Goal: Task Accomplishment & Management: Complete application form

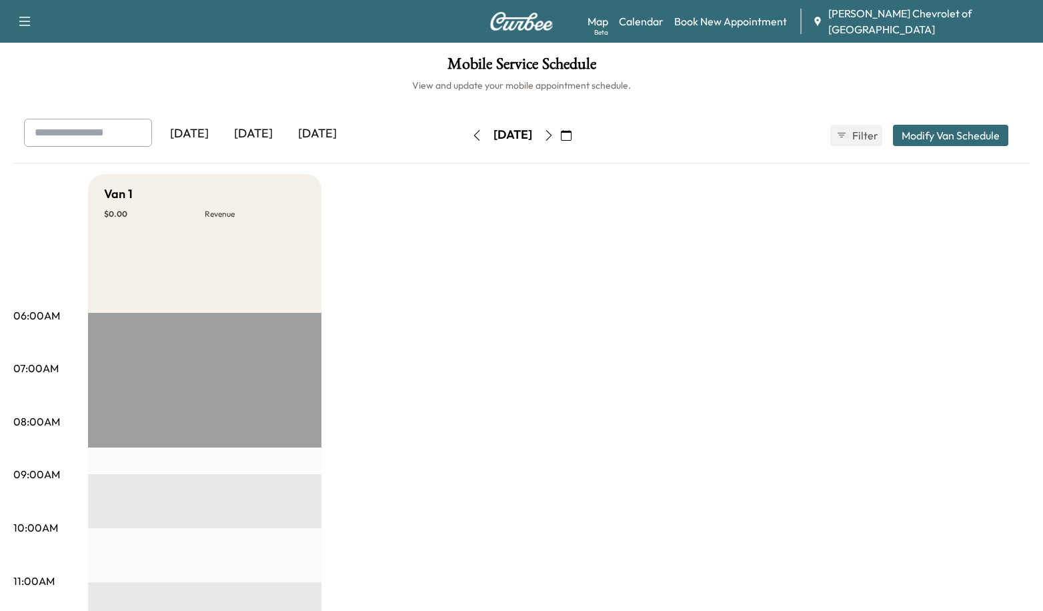
drag, startPoint x: 733, startPoint y: 277, endPoint x: 648, endPoint y: 8, distance: 281.8
drag, startPoint x: 552, startPoint y: 324, endPoint x: 556, endPoint y: 303, distance: 21.8
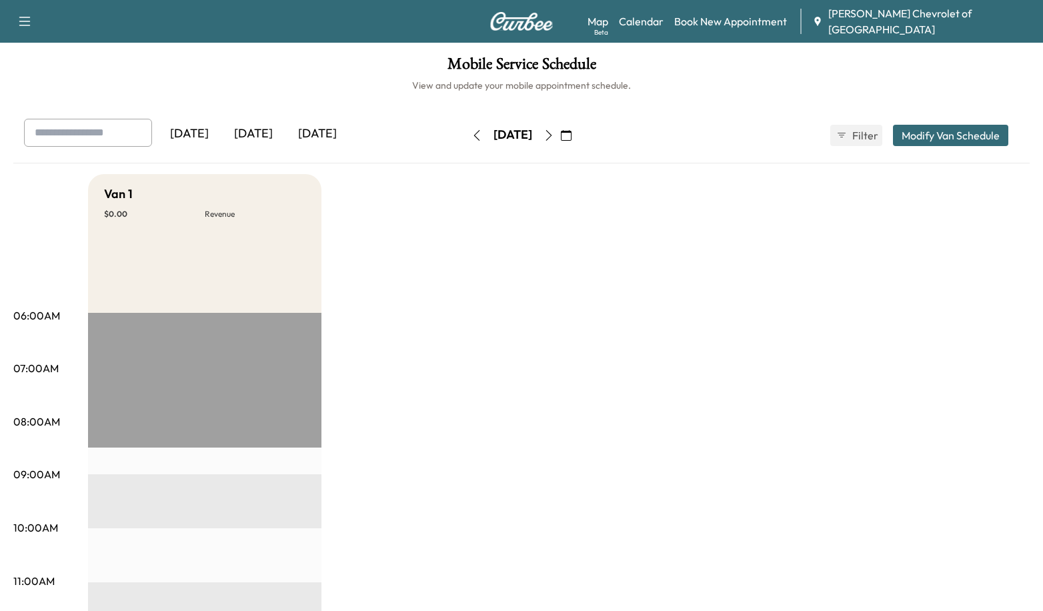
click at [748, 99] on div "Mobile Service Schedule View and update your mobile appointment schedule. [DATE…" at bounding box center [521, 615] width 1043 height 1145
click at [572, 133] on icon "button" at bounding box center [566, 135] width 11 height 11
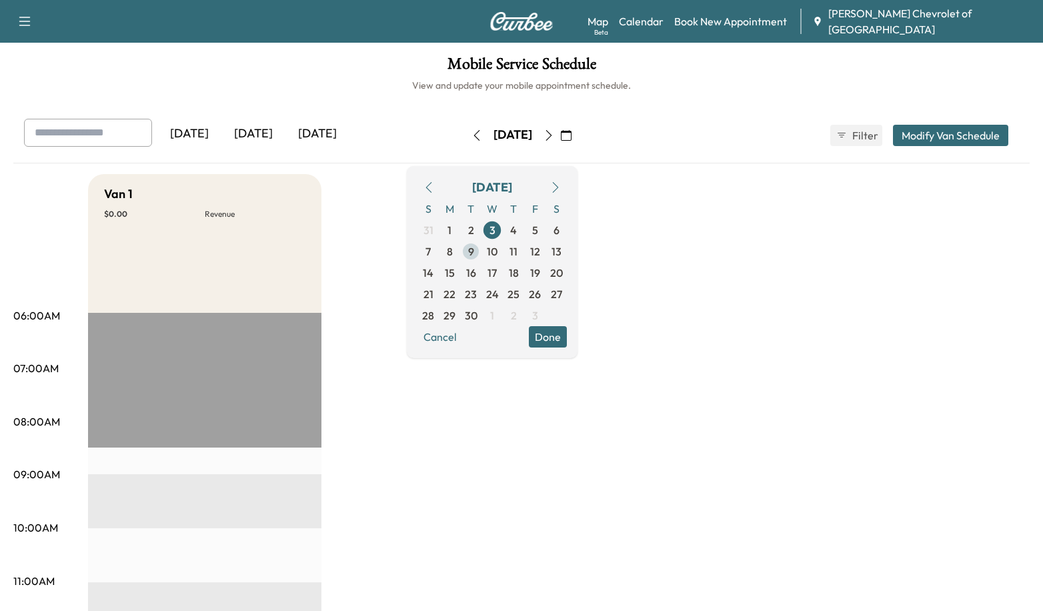
click at [474, 252] on span "9" at bounding box center [471, 251] width 6 height 16
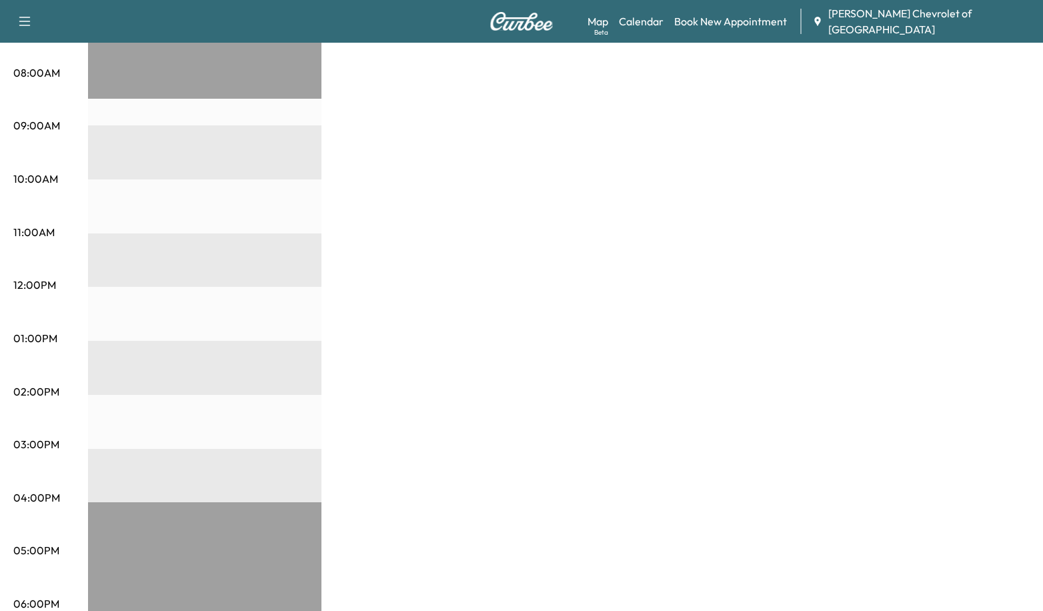
scroll to position [310, 0]
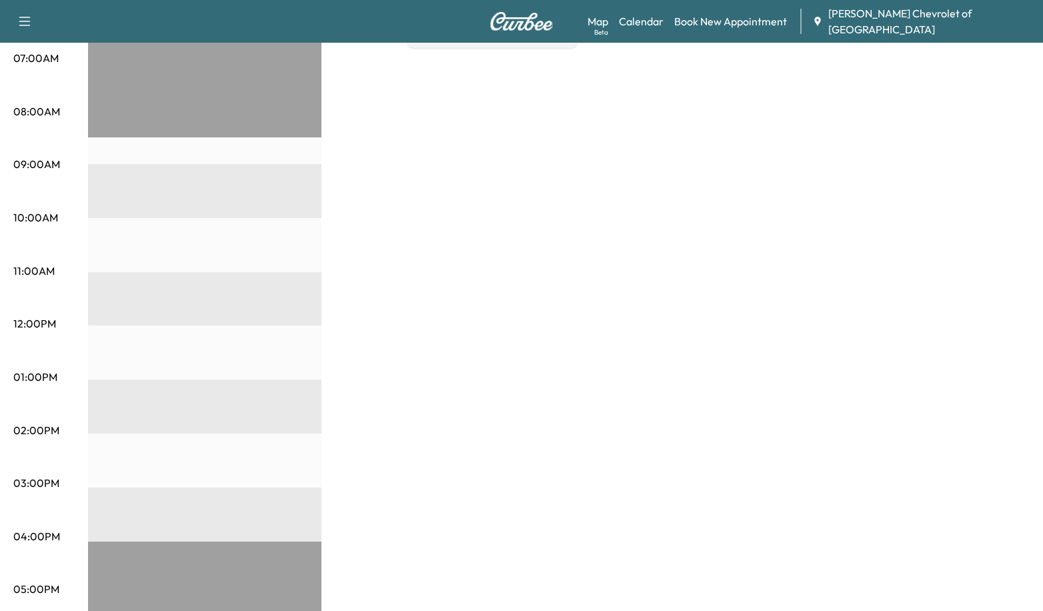
click at [504, 319] on div "Van 1 $ 0.00 Revenue EST Start" at bounding box center [559, 364] width 942 height 1000
click at [171, 332] on div "EST Start" at bounding box center [204, 434] width 233 height 862
click at [383, 284] on div "Van 1 $ 0.00 Revenue EST Start" at bounding box center [559, 364] width 942 height 1000
click at [204, 343] on div "EST Start" at bounding box center [204, 434] width 233 height 862
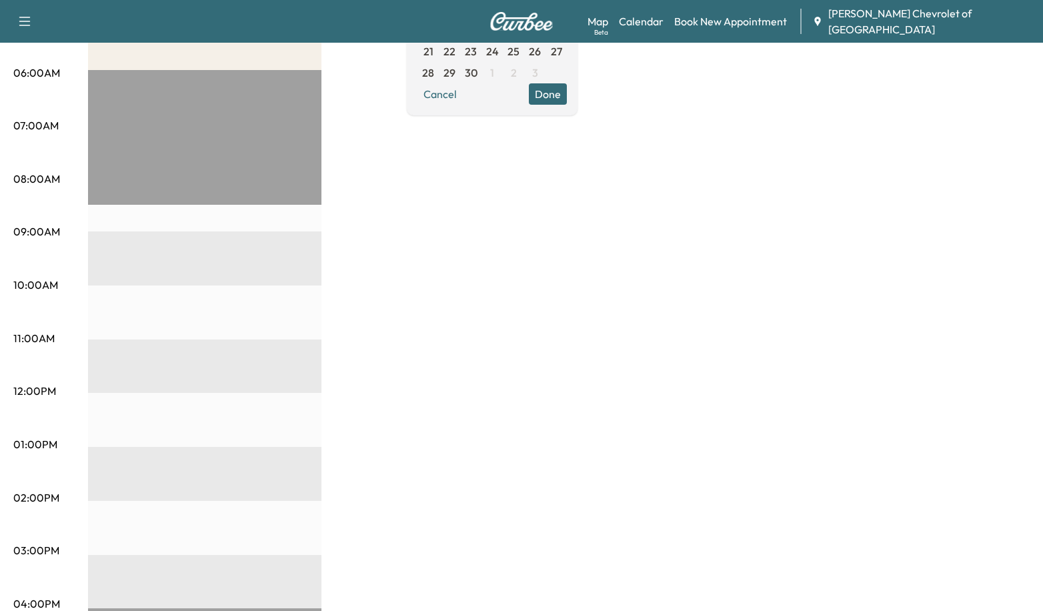
scroll to position [243, 0]
click at [549, 321] on div "Van 1 $ 0.00 Revenue EST Start" at bounding box center [559, 431] width 942 height 1000
click at [167, 373] on div "EST Start" at bounding box center [204, 500] width 233 height 862
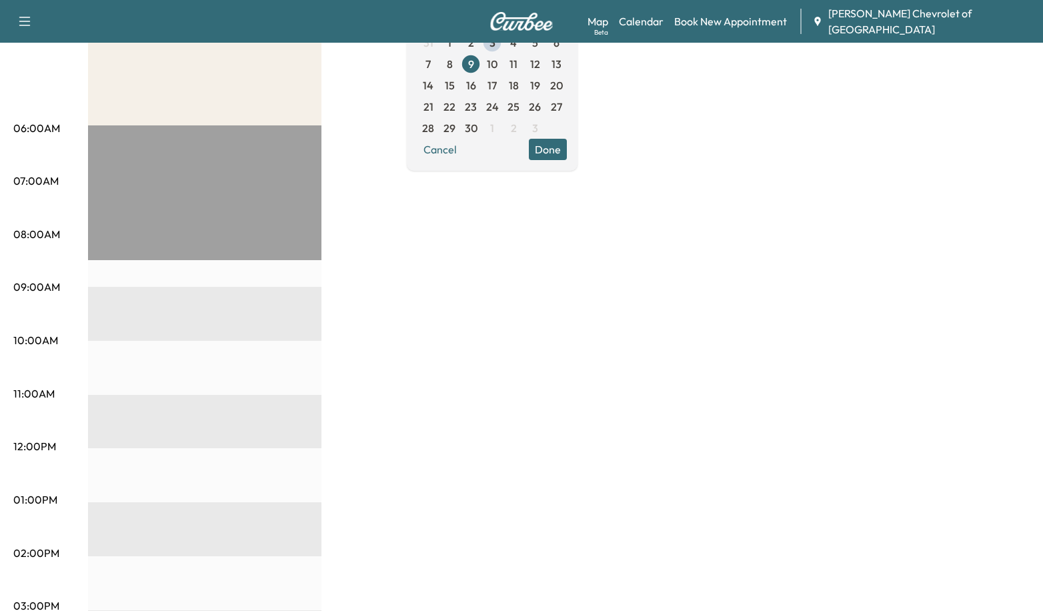
scroll to position [110, 0]
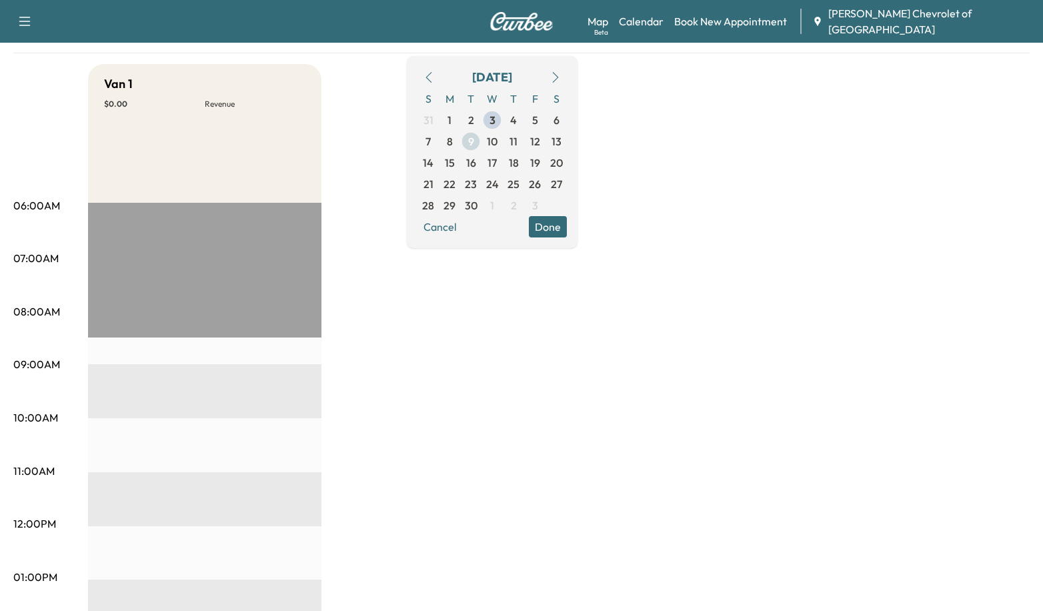
click at [474, 141] on span "9" at bounding box center [471, 141] width 6 height 16
click at [567, 223] on button "Done" at bounding box center [548, 226] width 38 height 21
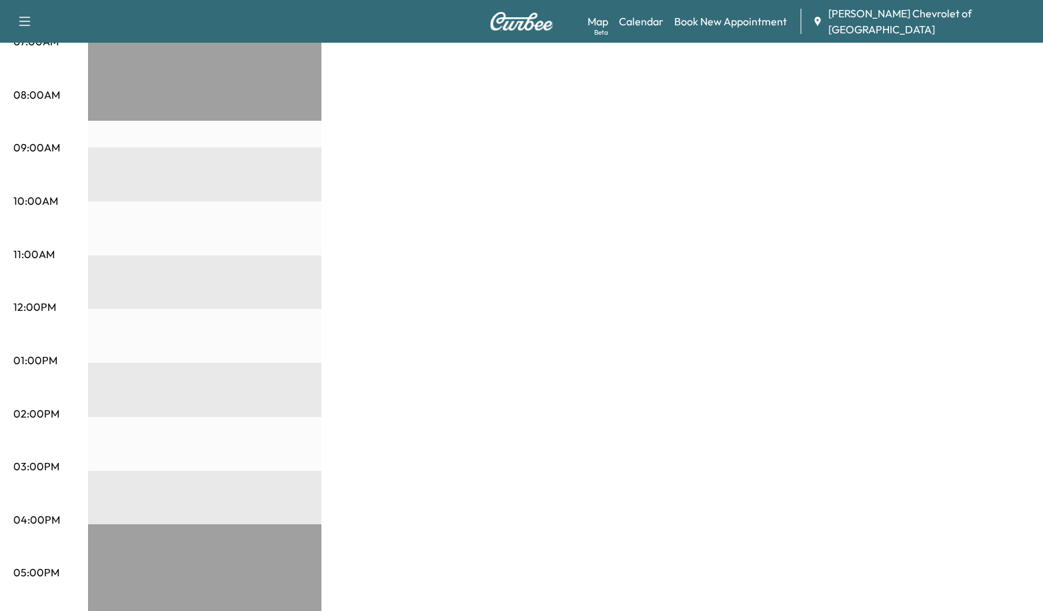
scroll to position [43, 0]
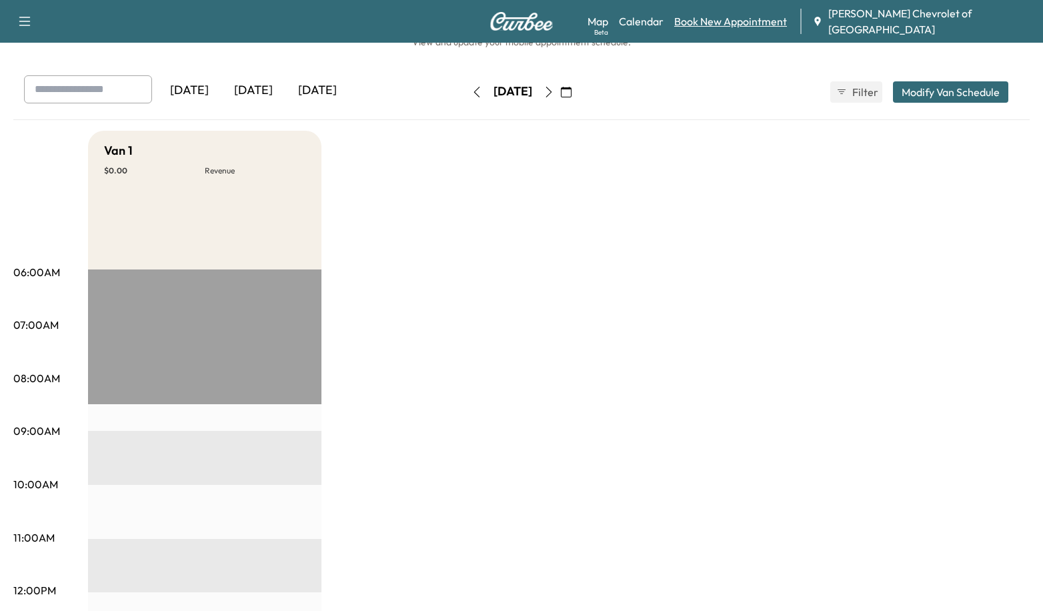
click at [746, 21] on link "Book New Appointment" at bounding box center [730, 21] width 113 height 16
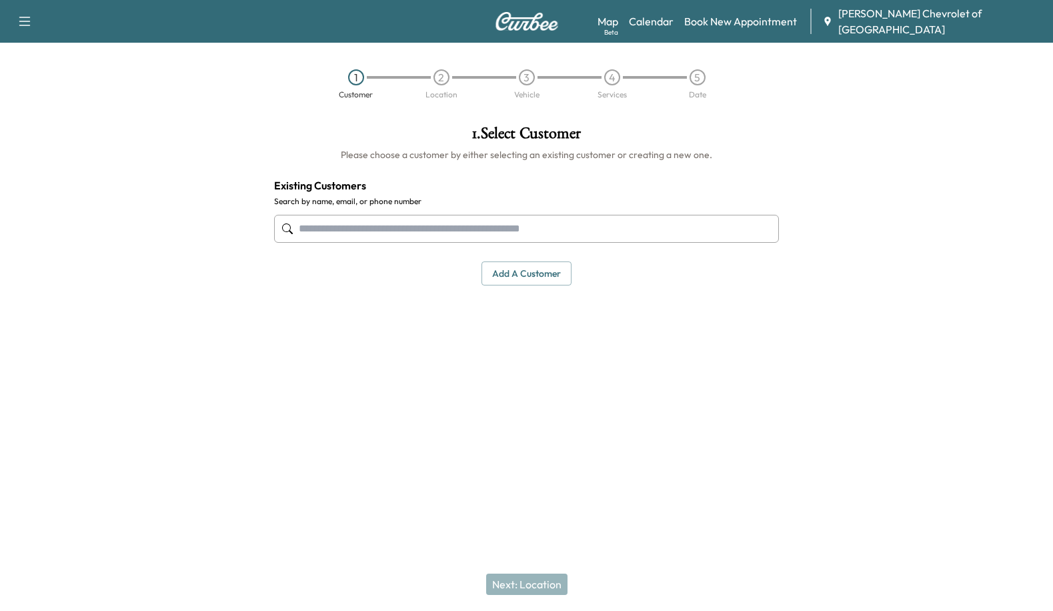
click at [492, 237] on input "text" at bounding box center [527, 229] width 506 height 28
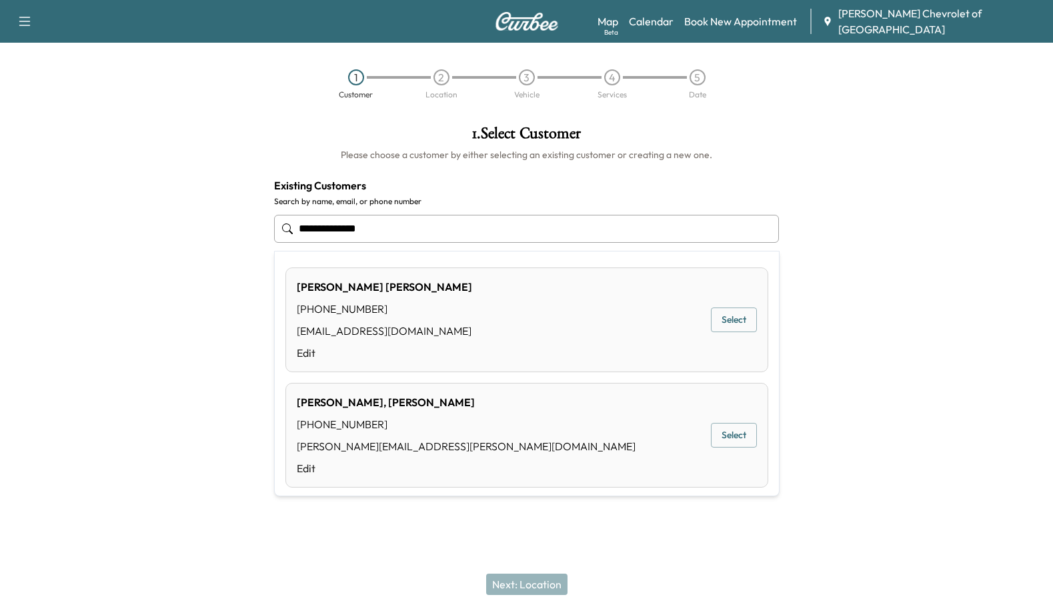
type input "**********"
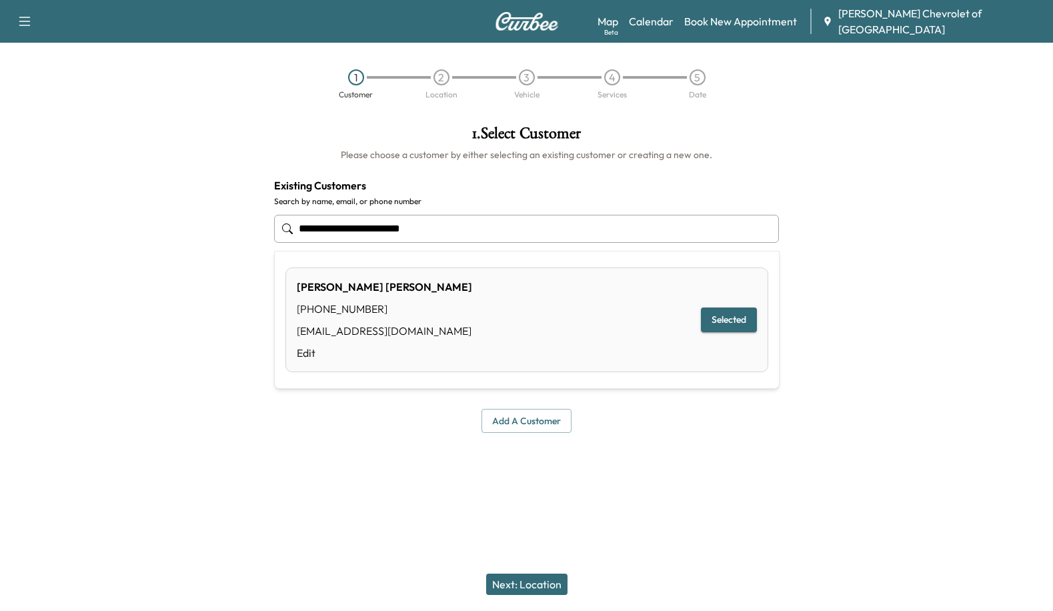
drag, startPoint x: 487, startPoint y: 225, endPoint x: 173, endPoint y: 229, distance: 314.2
click at [173, 229] on div "**********" at bounding box center [526, 279] width 1053 height 329
click at [173, 229] on div at bounding box center [131, 279] width 263 height 329
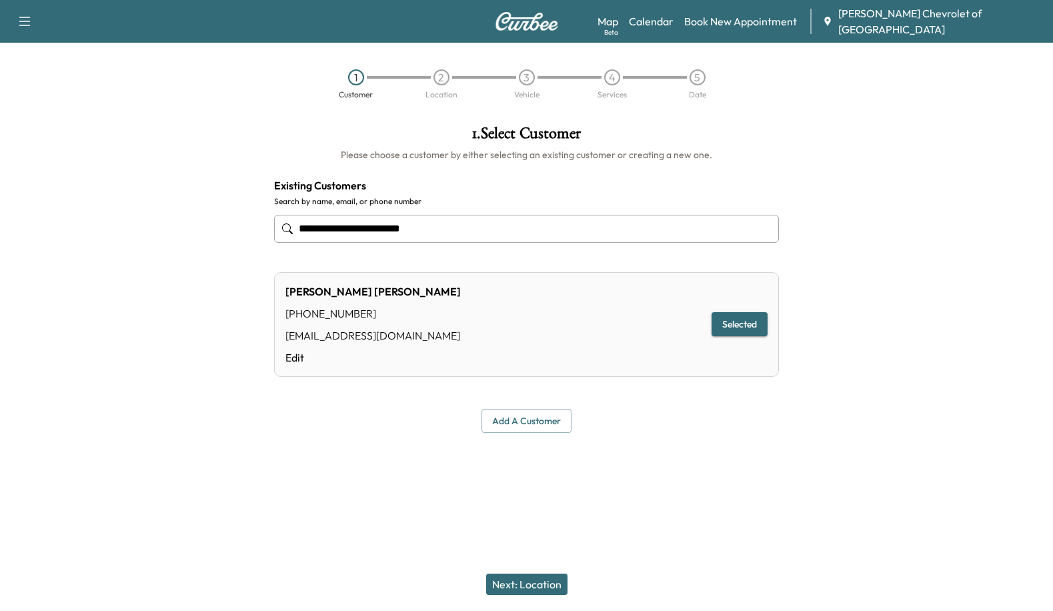
click at [152, 253] on div at bounding box center [131, 279] width 263 height 329
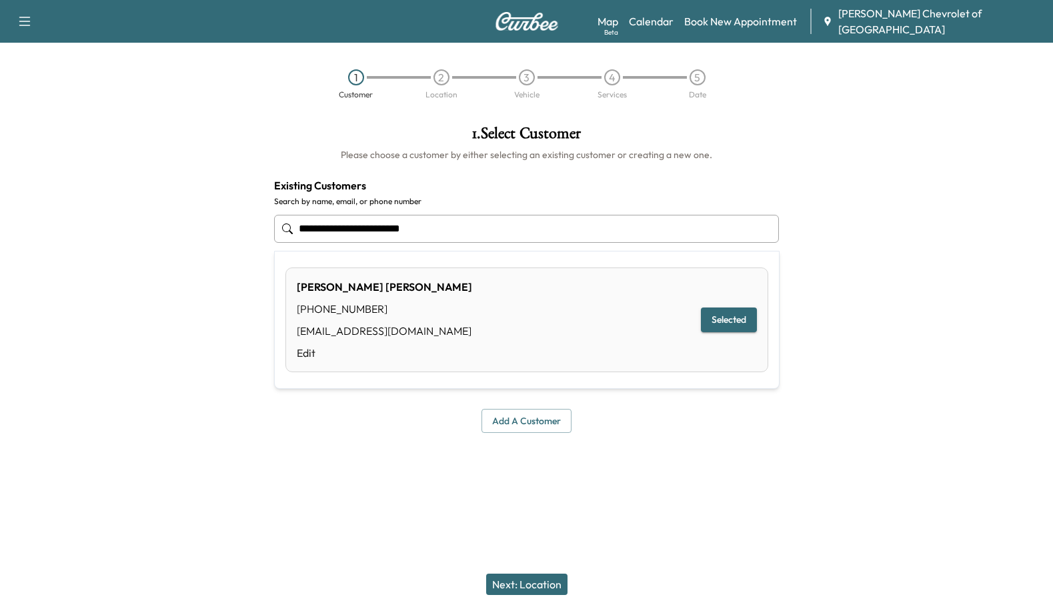
drag, startPoint x: 519, startPoint y: 219, endPoint x: 191, endPoint y: 212, distance: 327.6
click at [191, 212] on div "**********" at bounding box center [526, 279] width 1053 height 329
type input "*"
type input "**********"
click at [508, 432] on button "Add a customer" at bounding box center [527, 421] width 90 height 25
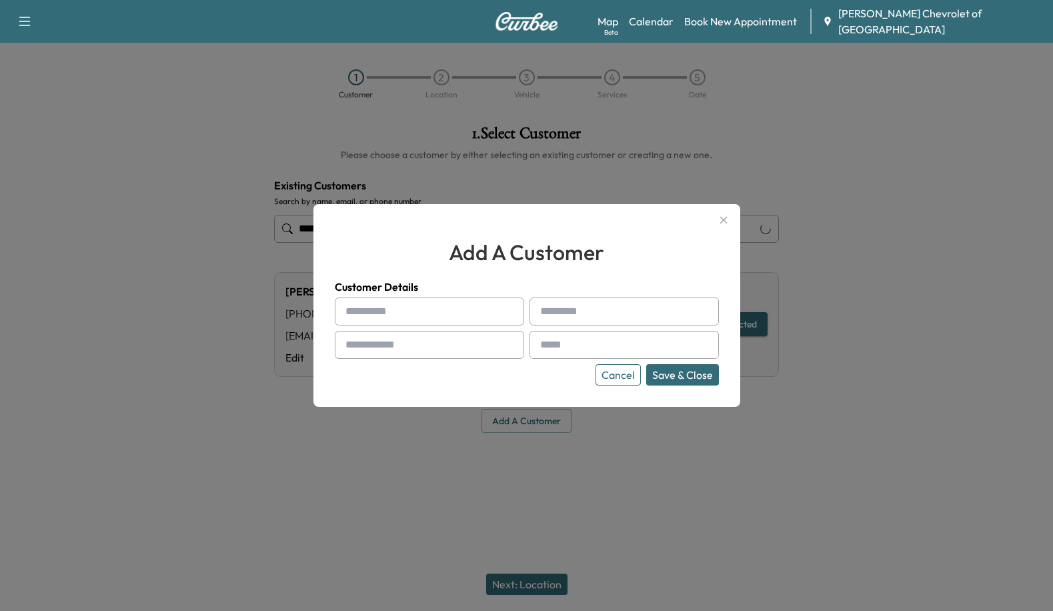
click at [424, 313] on input "text" at bounding box center [429, 311] width 189 height 28
type input "*****"
click at [623, 318] on input "text" at bounding box center [624, 311] width 189 height 28
type input "********"
click at [430, 351] on input "text" at bounding box center [429, 345] width 189 height 28
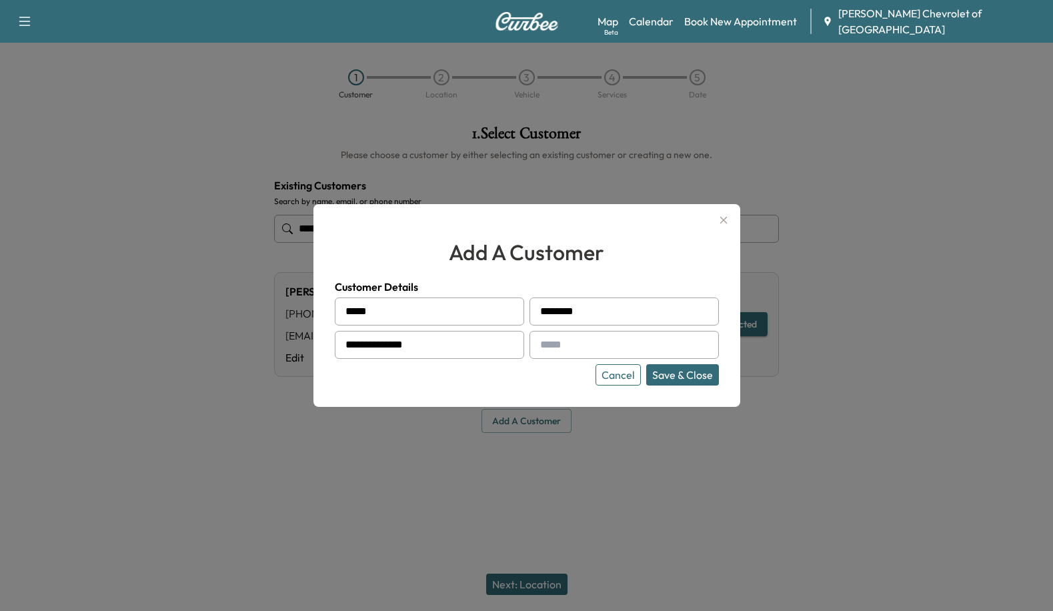
type input "**********"
drag, startPoint x: 675, startPoint y: 347, endPoint x: 404, endPoint y: 347, distance: 270.8
click at [675, 347] on input "text" at bounding box center [624, 345] width 189 height 28
click at [563, 353] on input "text" at bounding box center [624, 345] width 189 height 28
paste input "**********"
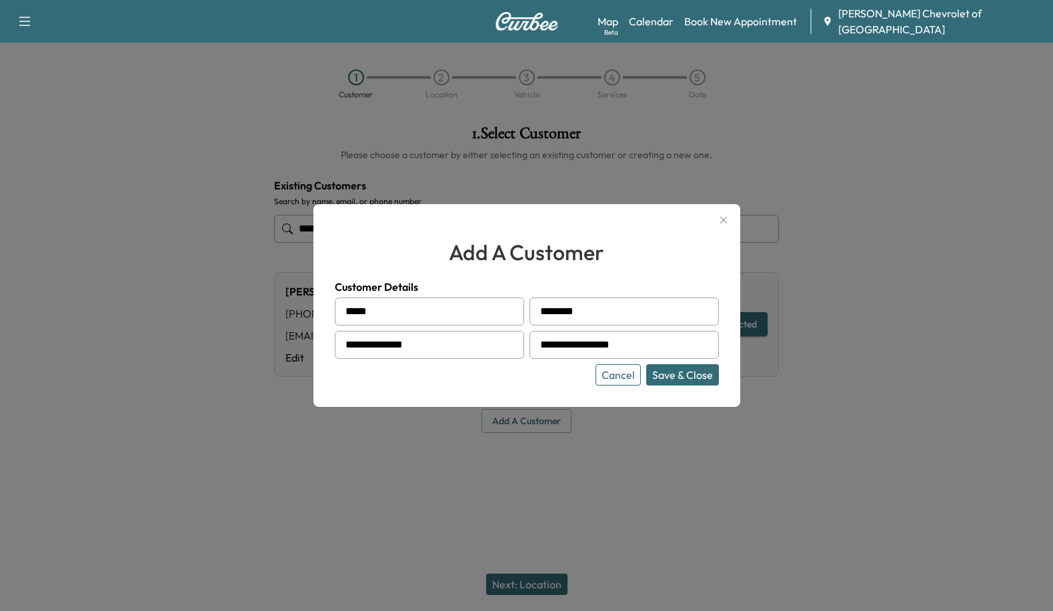
type input "**********"
click at [690, 383] on button "Save & Close" at bounding box center [682, 374] width 73 height 21
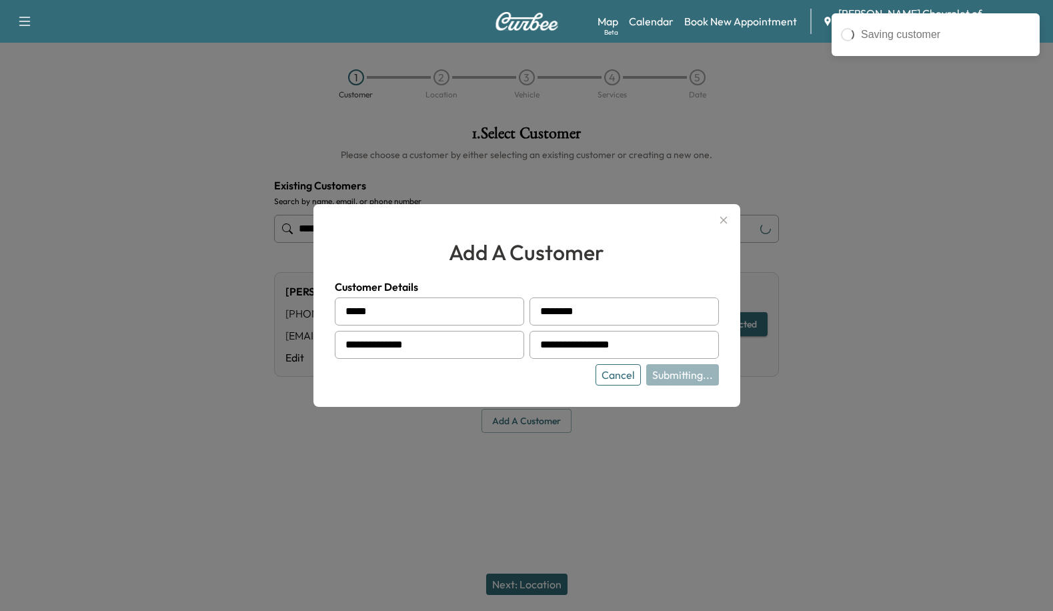
type input "**********"
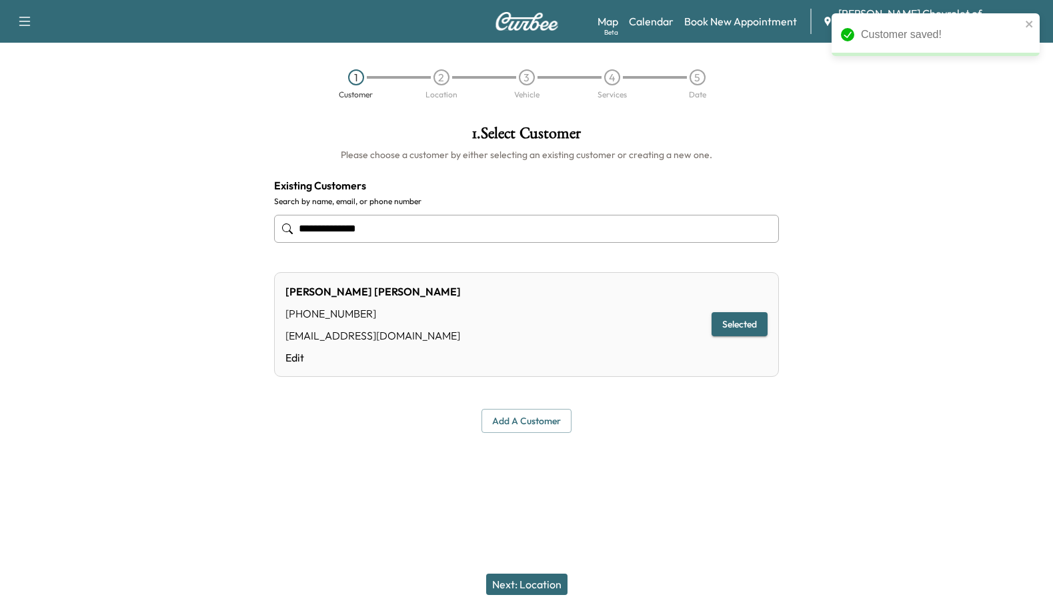
click at [504, 590] on button "Next: Location" at bounding box center [526, 584] width 81 height 21
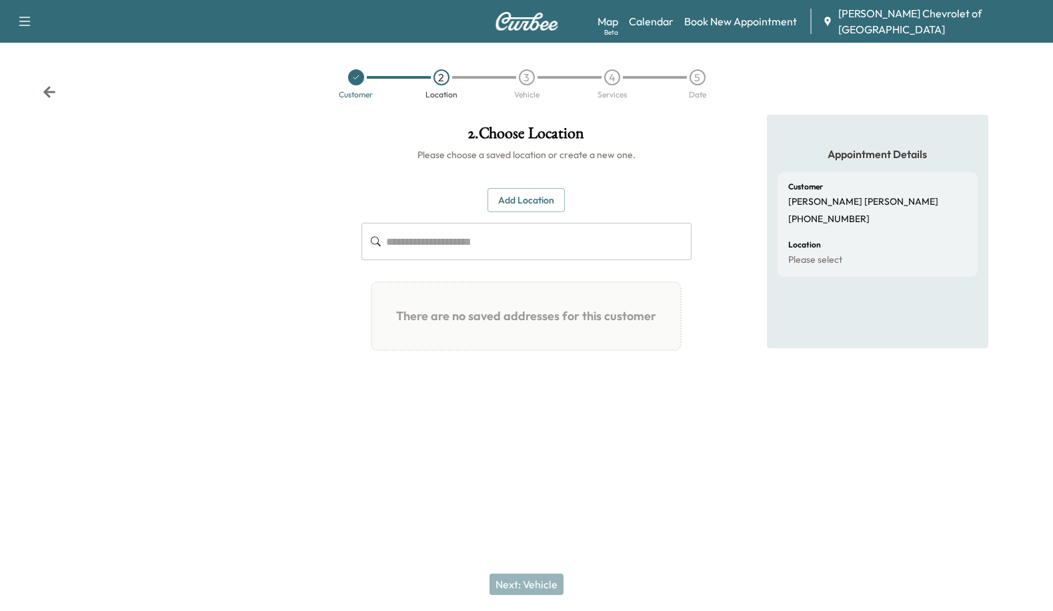
click at [508, 247] on input "text" at bounding box center [538, 241] width 305 height 37
click at [456, 231] on input "text" at bounding box center [538, 241] width 305 height 37
drag, startPoint x: 456, startPoint y: 231, endPoint x: 526, endPoint y: 200, distance: 77.3
click at [526, 200] on button "Add Location" at bounding box center [526, 200] width 77 height 25
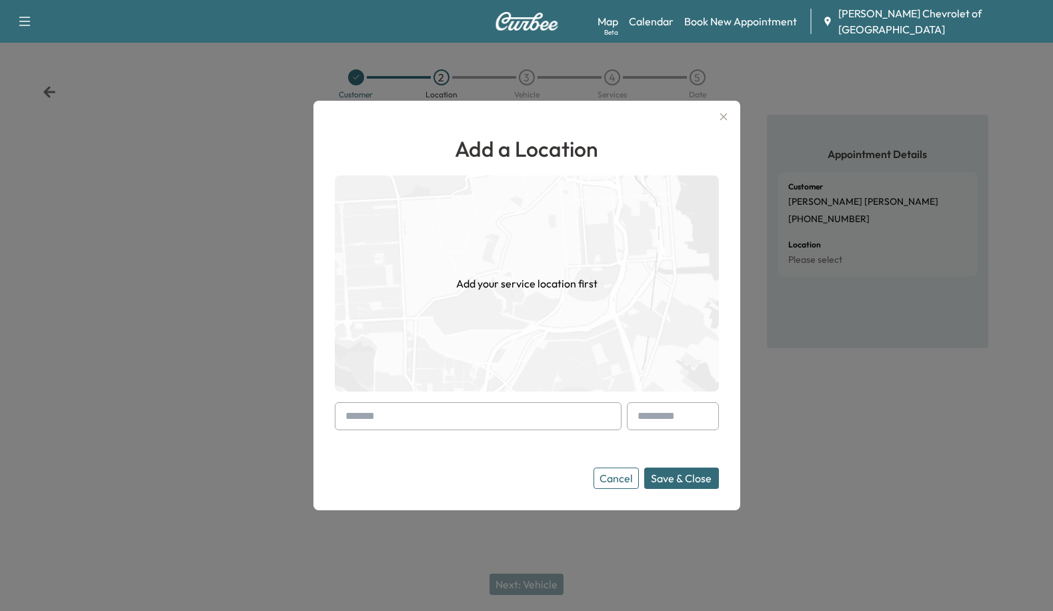
paste input "**********"
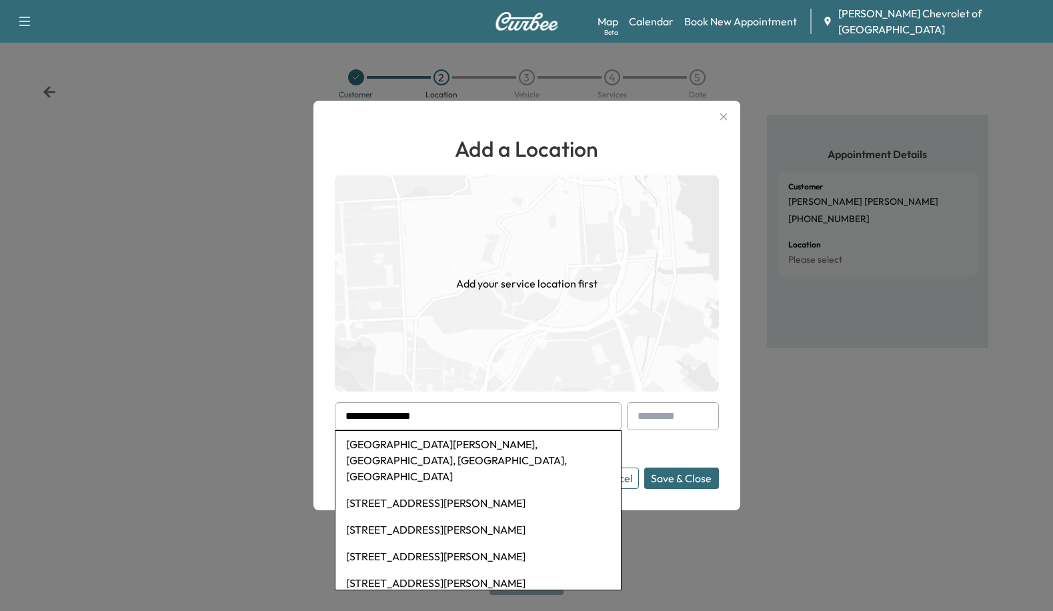
click at [454, 438] on li "[GEOGRAPHIC_DATA][PERSON_NAME], [GEOGRAPHIC_DATA], [GEOGRAPHIC_DATA], [GEOGRAPH…" at bounding box center [477, 460] width 285 height 59
type input "**********"
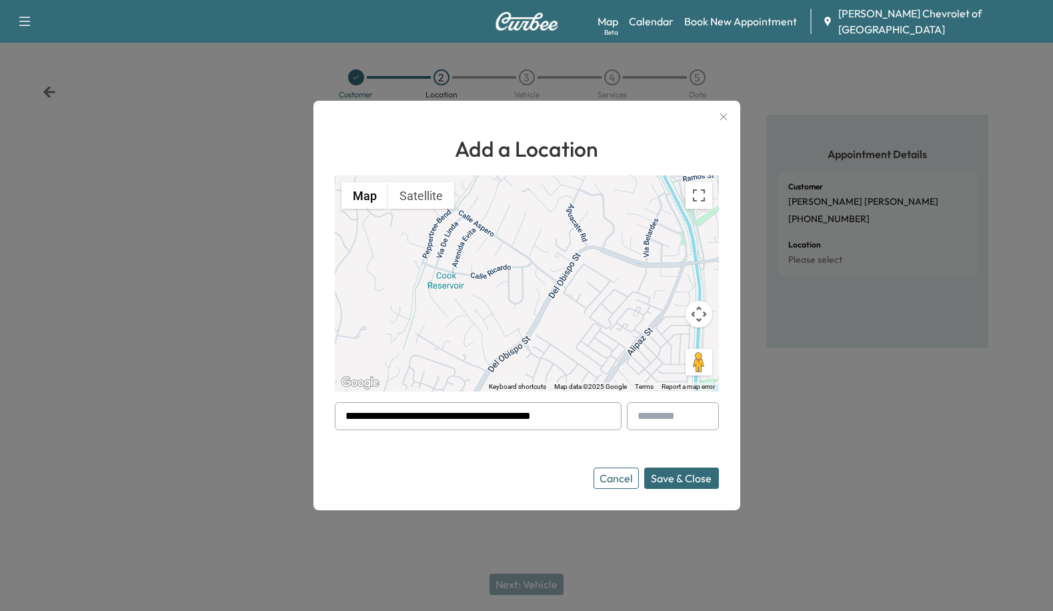
click at [681, 482] on button "Save & Close" at bounding box center [681, 478] width 75 height 21
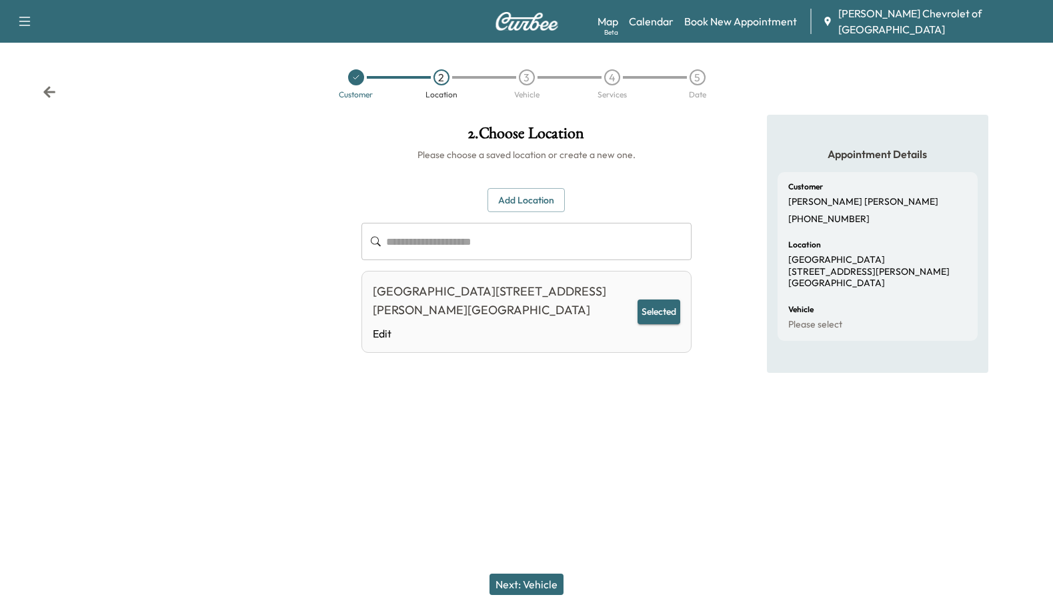
click at [539, 581] on button "Next: Vehicle" at bounding box center [527, 584] width 74 height 21
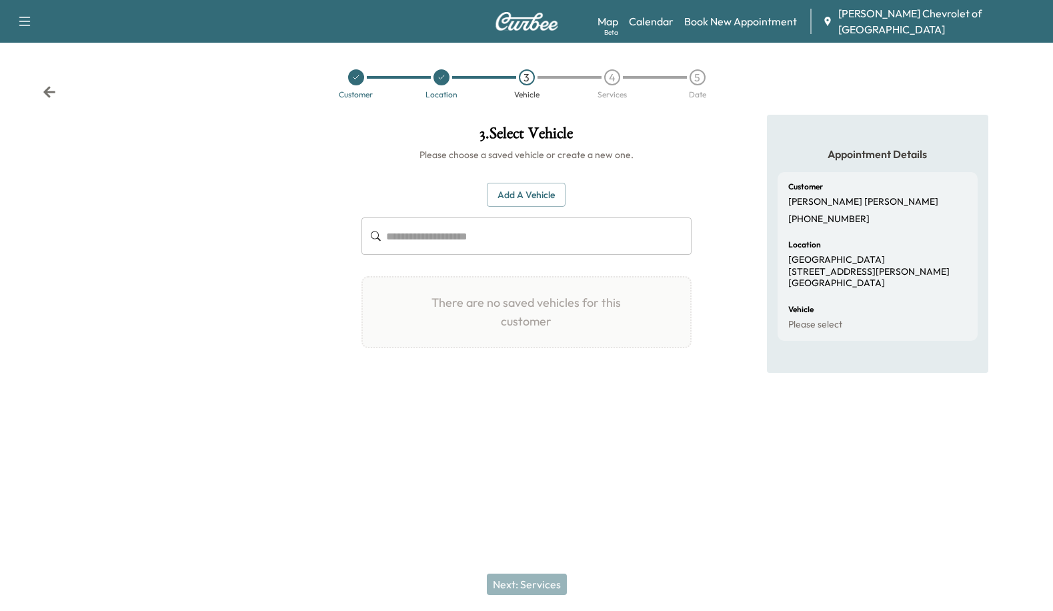
click at [537, 205] on button "Add a Vehicle" at bounding box center [526, 195] width 79 height 25
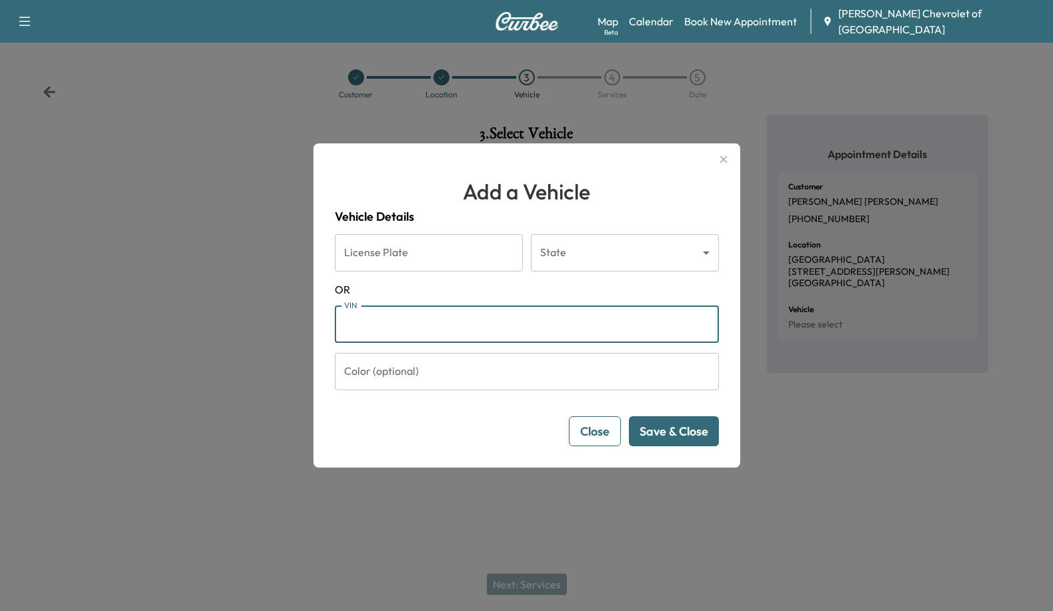
click at [479, 329] on input "VIN" at bounding box center [527, 323] width 384 height 37
paste input "**********"
type input "**********"
click at [502, 322] on input "**********" at bounding box center [527, 323] width 384 height 37
click at [491, 317] on input "**********" at bounding box center [527, 323] width 384 height 37
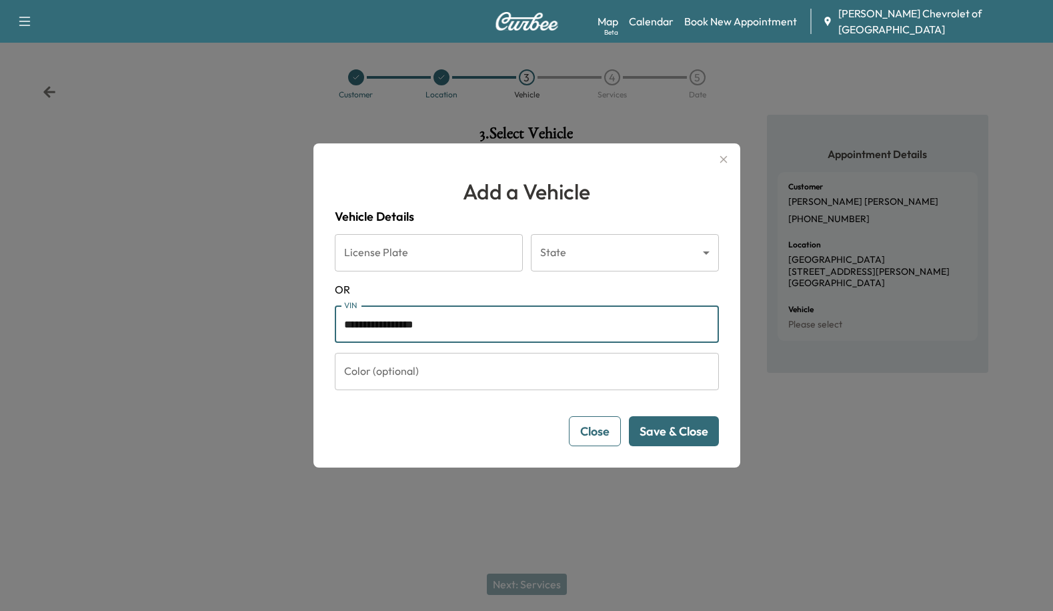
click at [660, 432] on button "Save & Close" at bounding box center [674, 431] width 90 height 30
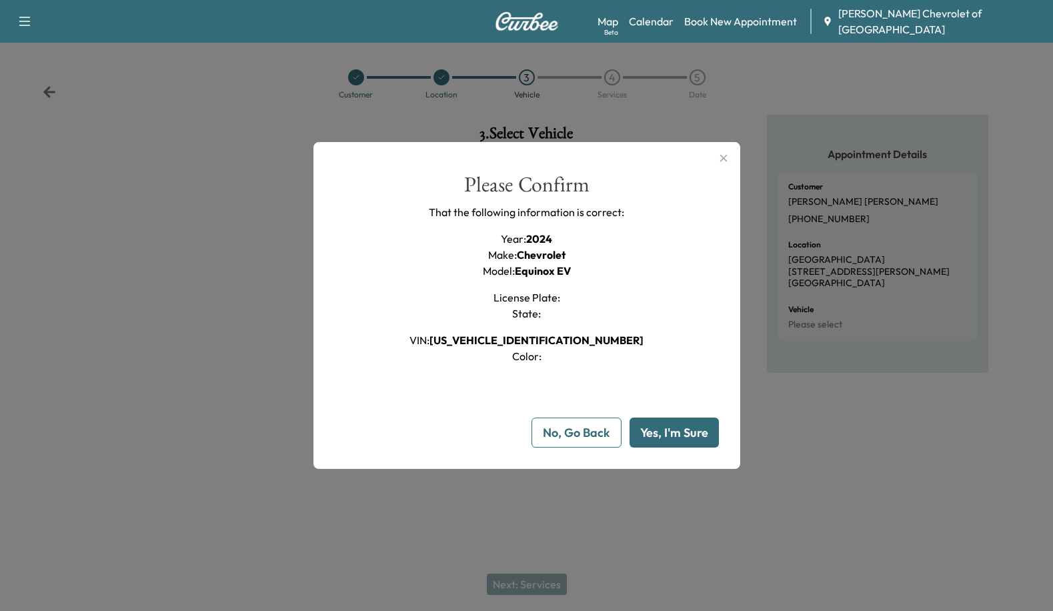
click at [666, 424] on button "Yes, I'm Sure" at bounding box center [674, 433] width 89 height 30
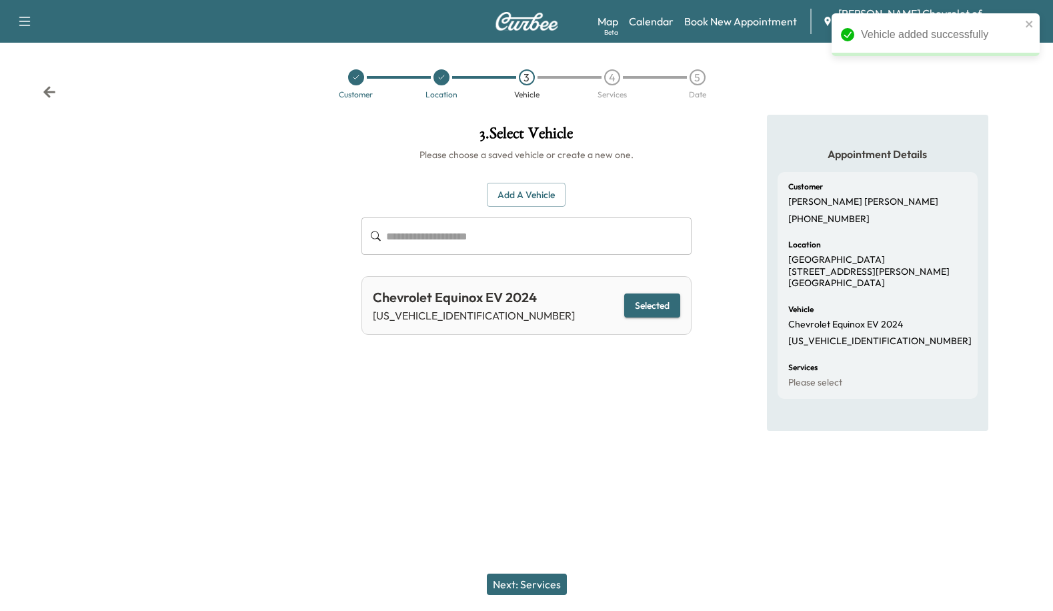
click at [524, 584] on button "Next: Services" at bounding box center [527, 584] width 80 height 21
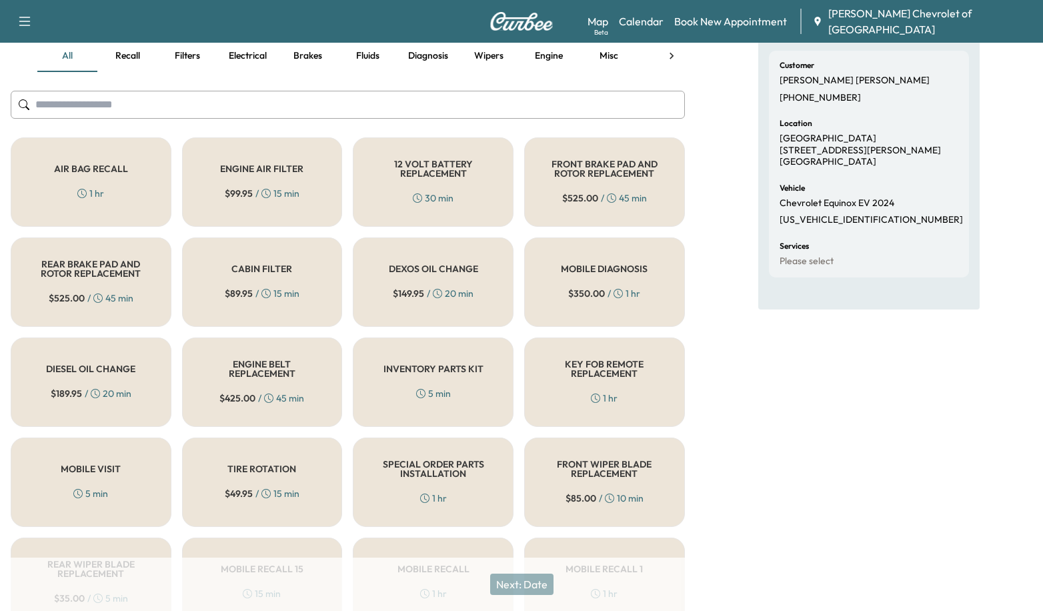
scroll to position [81, 0]
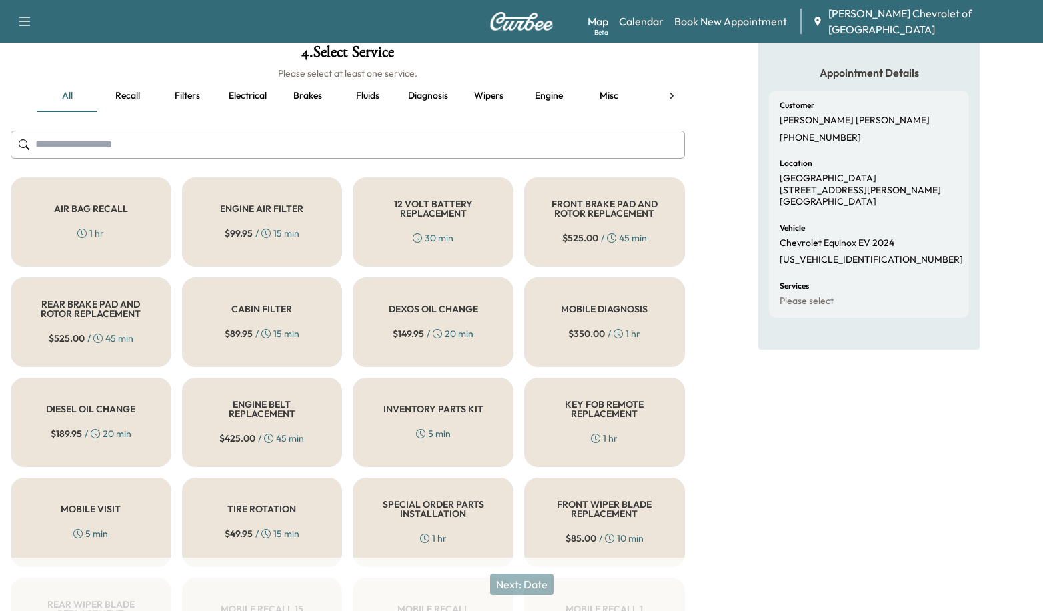
click at [594, 89] on button "Misc" at bounding box center [609, 96] width 60 height 32
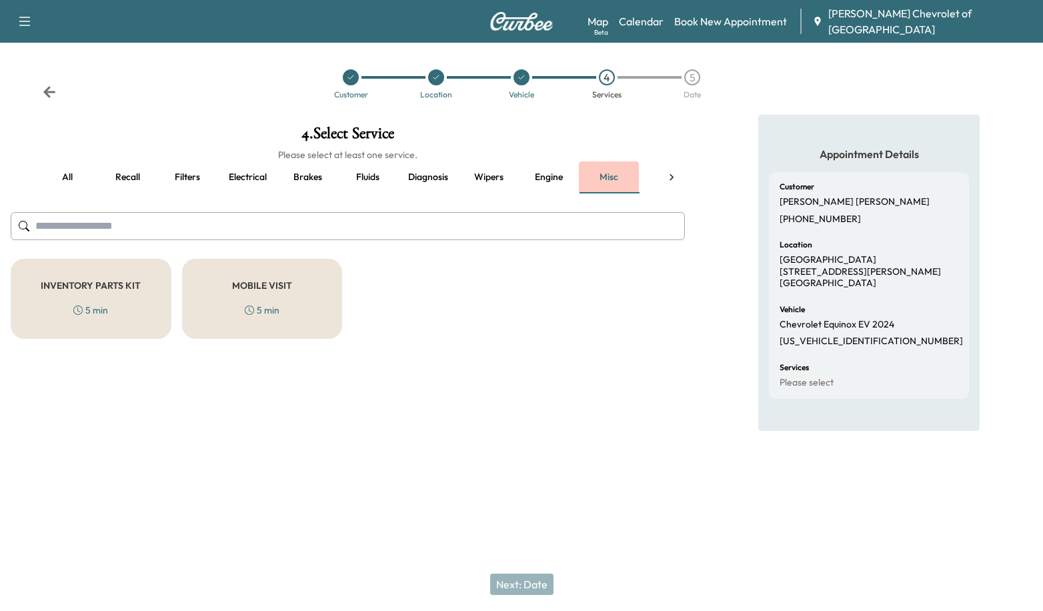
scroll to position [0, 0]
click at [270, 304] on div "5 min" at bounding box center [264, 309] width 35 height 13
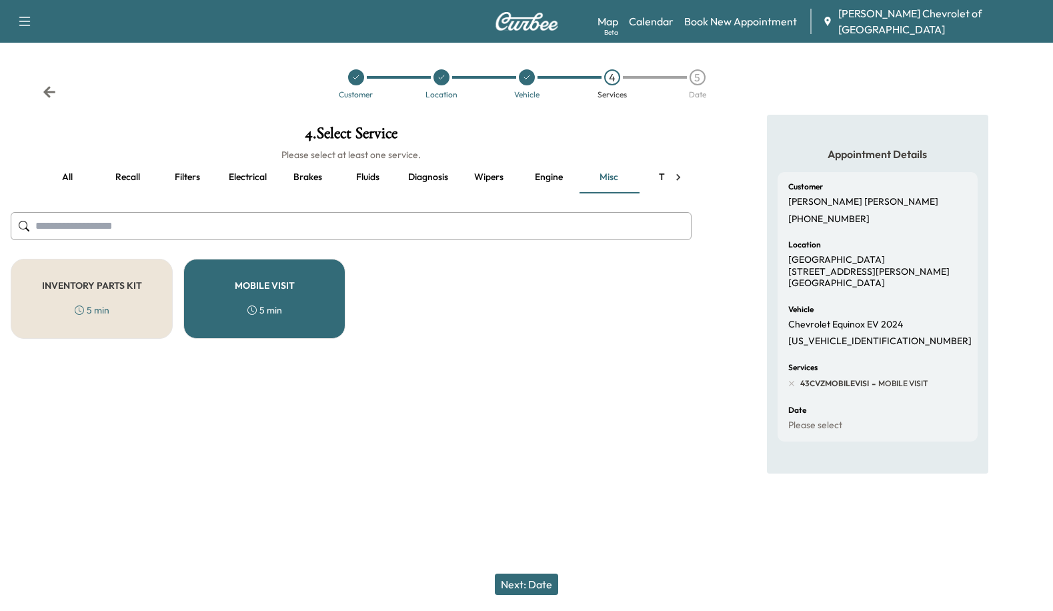
click at [65, 179] on button "all" at bounding box center [67, 177] width 60 height 32
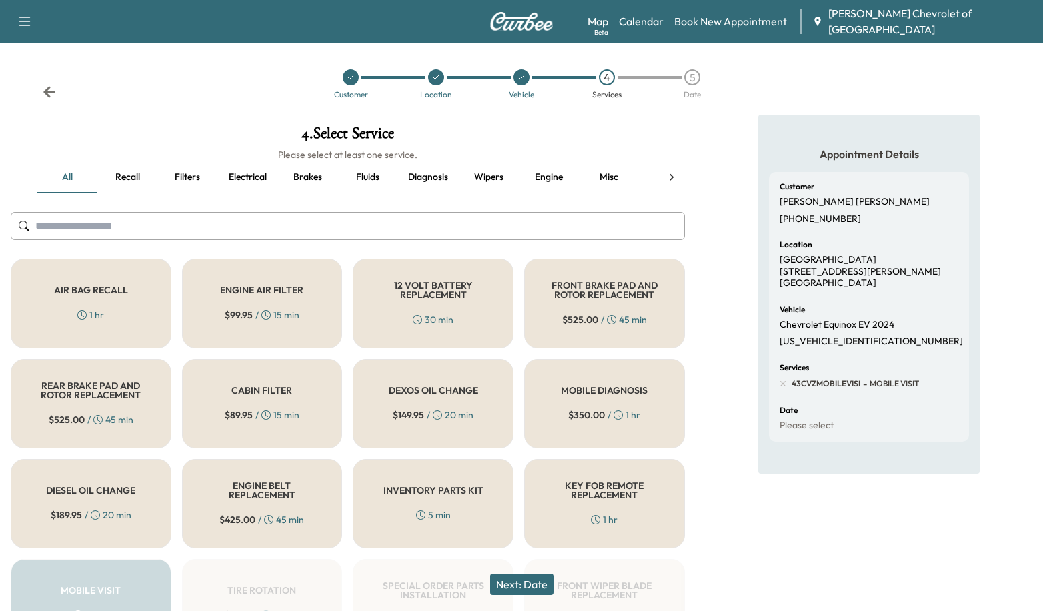
click at [680, 181] on div at bounding box center [671, 177] width 27 height 32
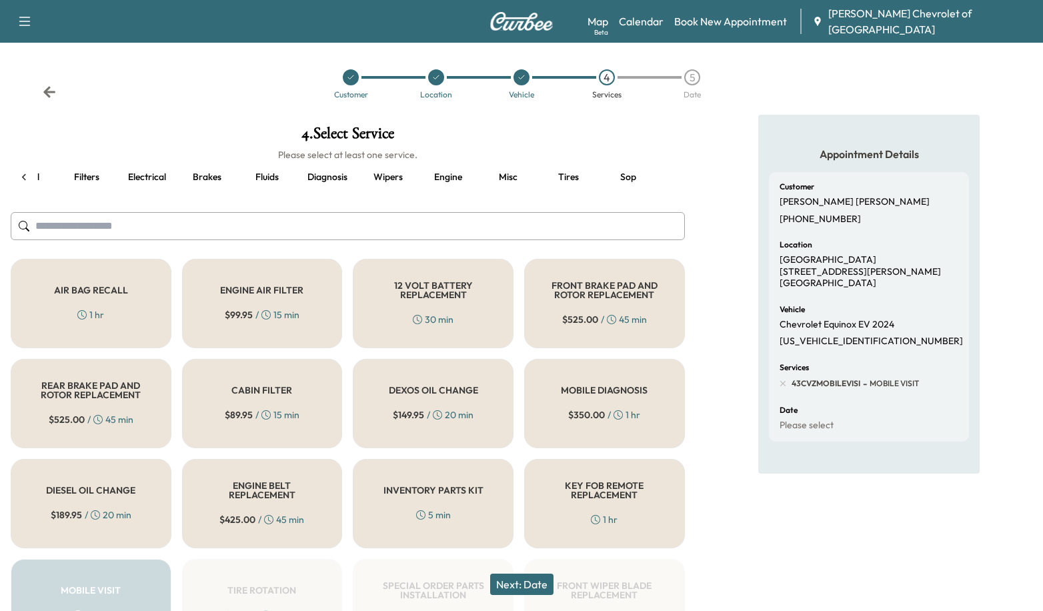
click at [22, 173] on icon at bounding box center [23, 177] width 13 height 13
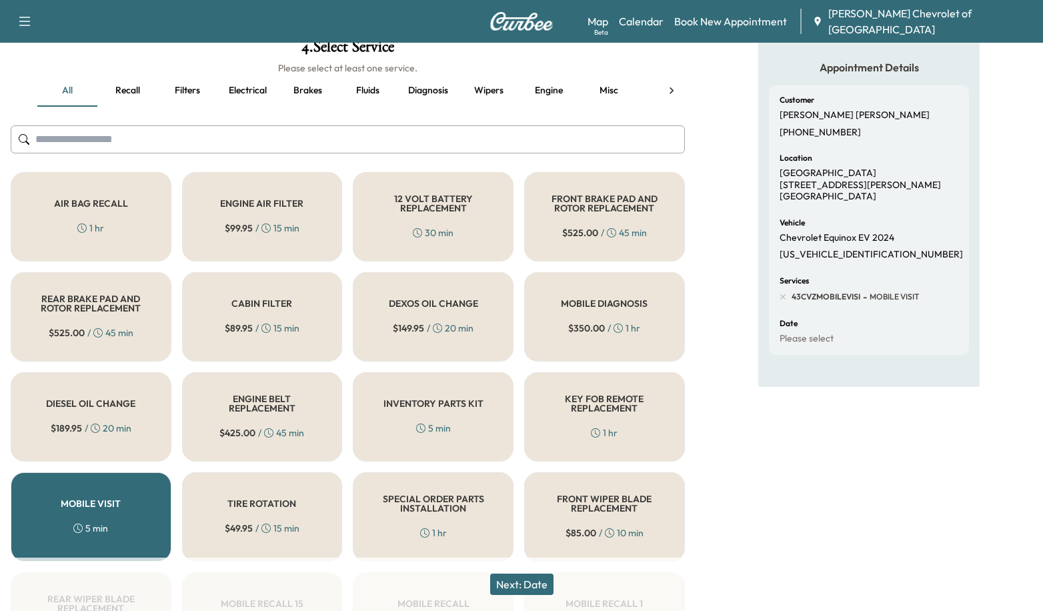
scroll to position [81, 0]
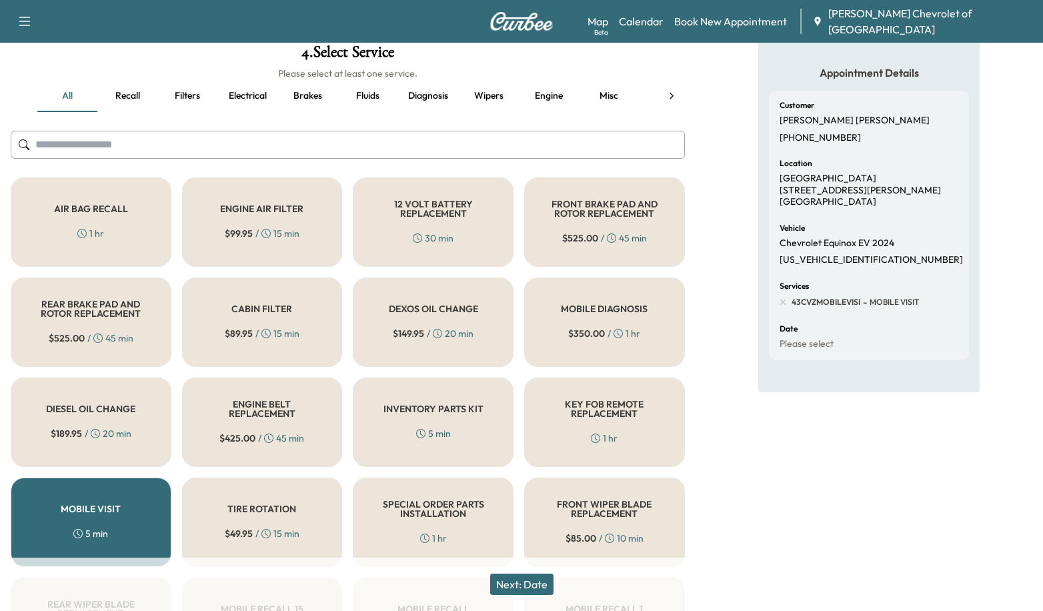
click at [130, 91] on button "Recall" at bounding box center [127, 96] width 60 height 32
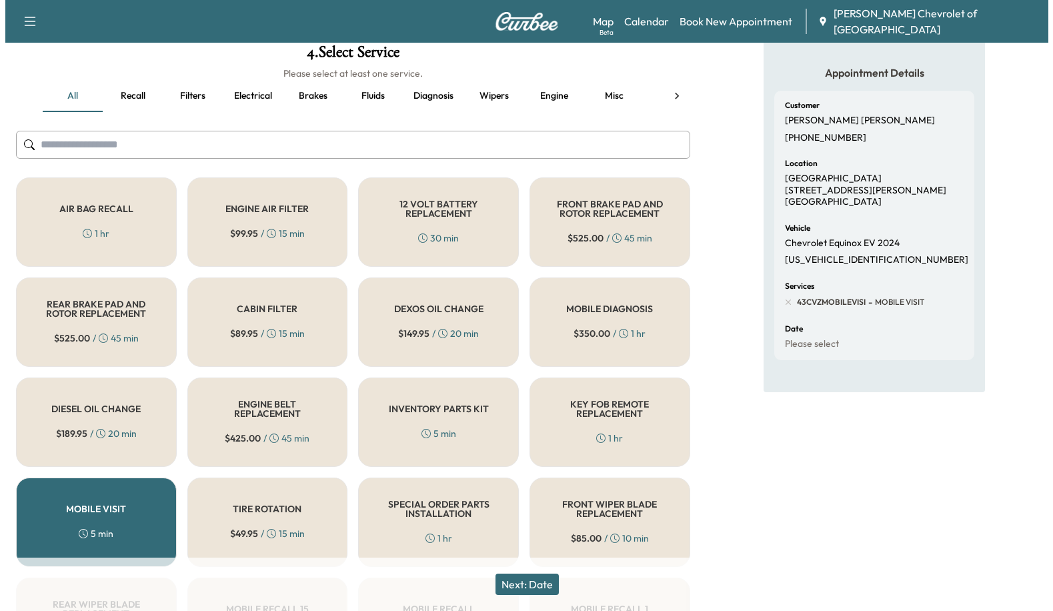
scroll to position [0, 0]
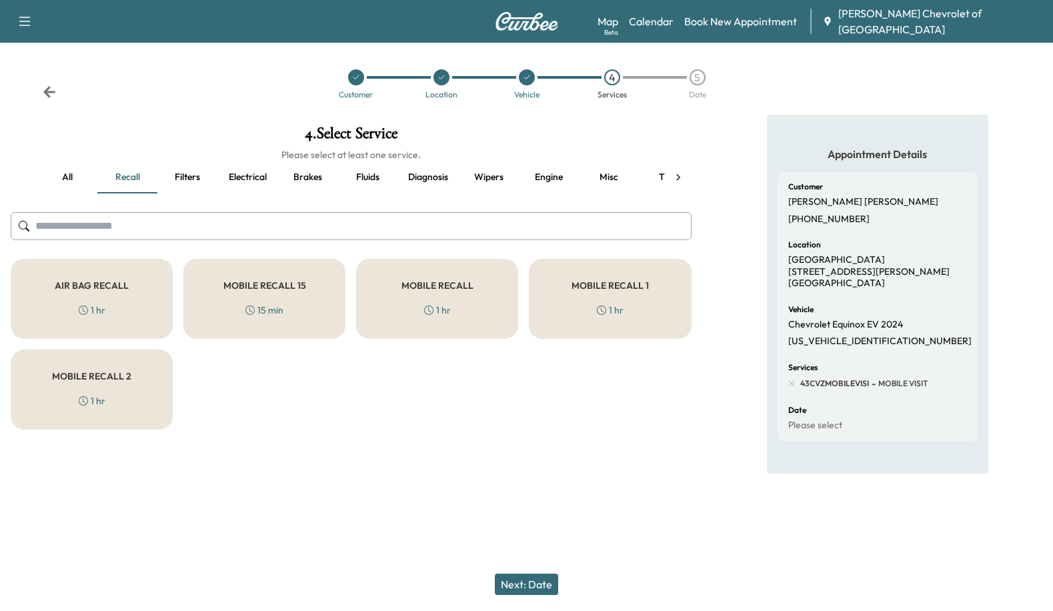
click at [193, 181] on button "Filters" at bounding box center [187, 177] width 60 height 32
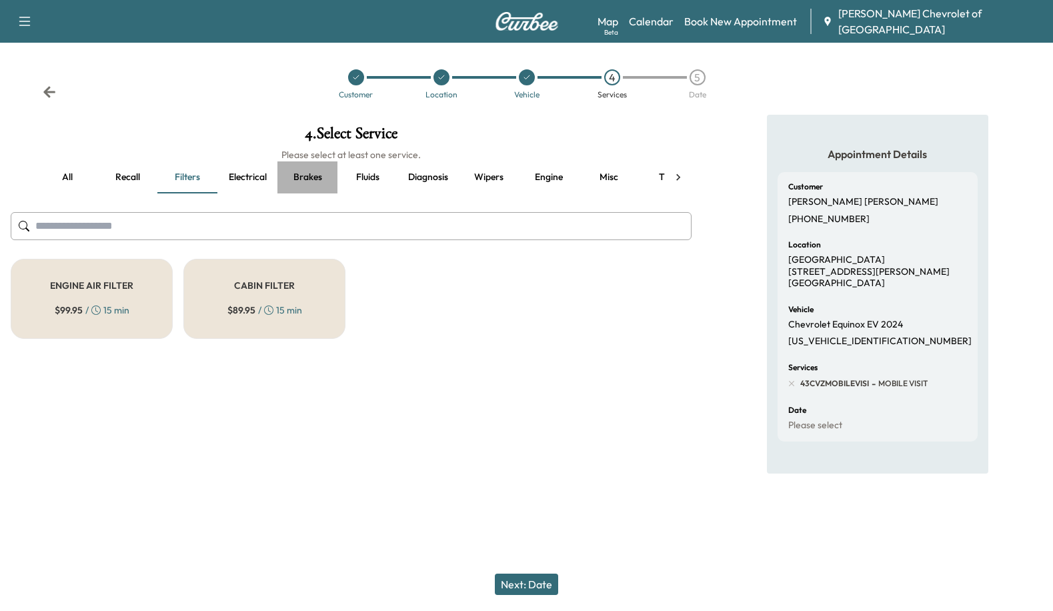
click at [314, 177] on button "Brakes" at bounding box center [307, 177] width 60 height 32
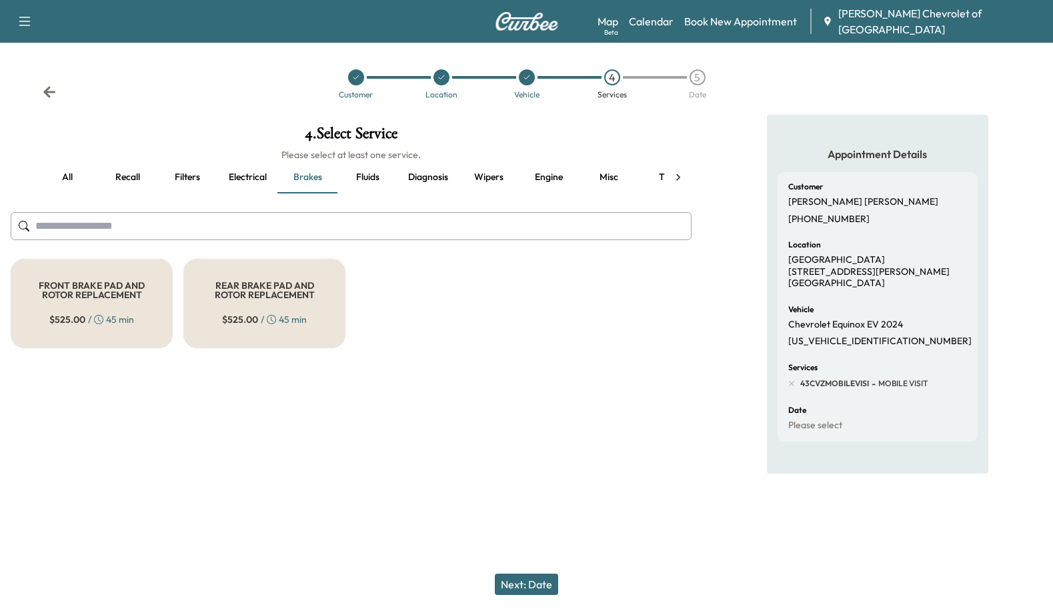
click at [673, 175] on icon at bounding box center [678, 177] width 13 height 13
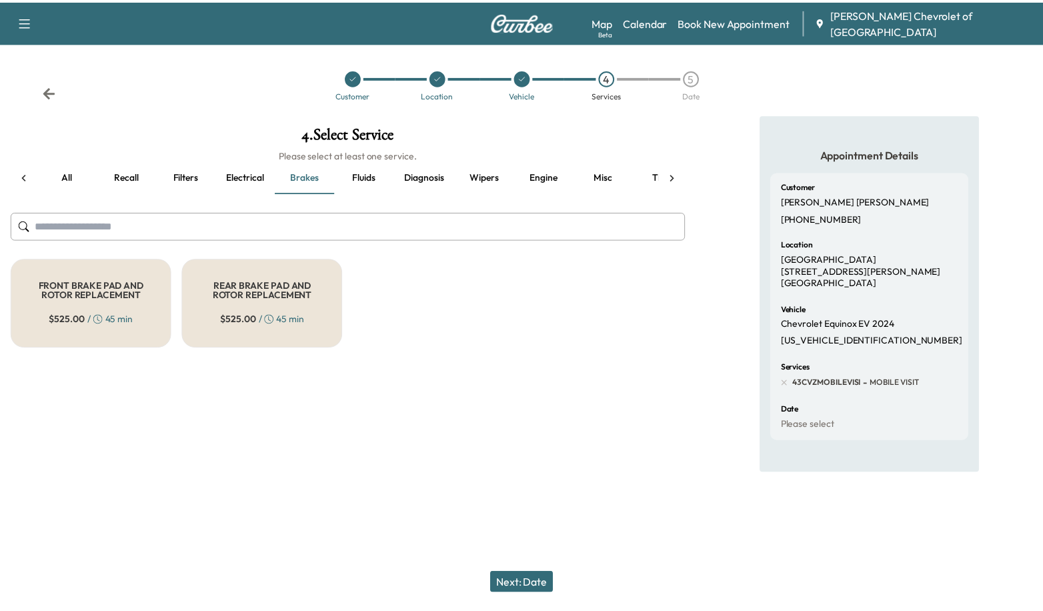
scroll to position [0, 95]
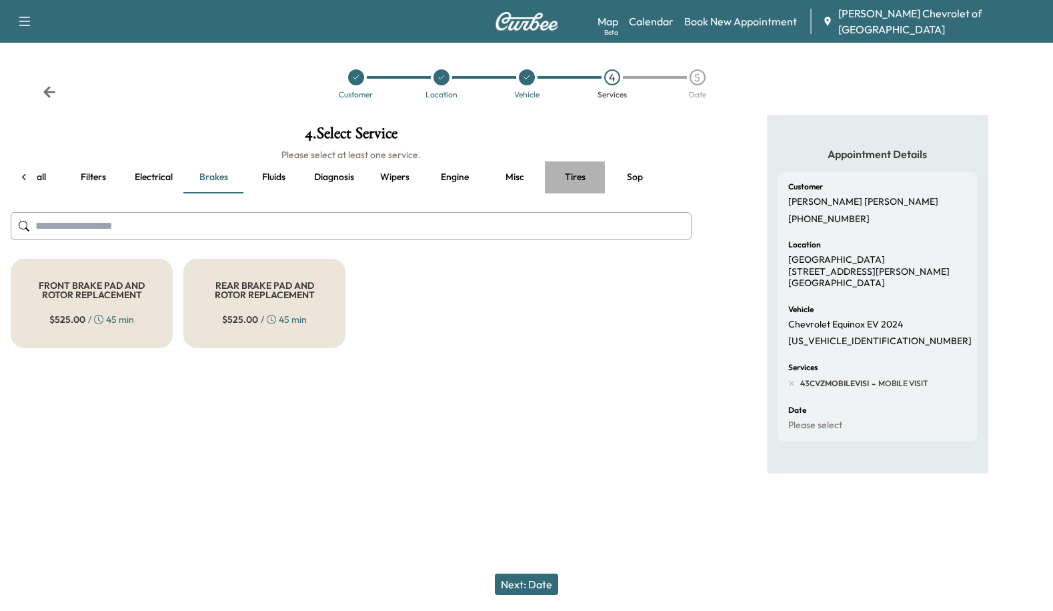
click at [593, 180] on button "Tires" at bounding box center [575, 177] width 60 height 32
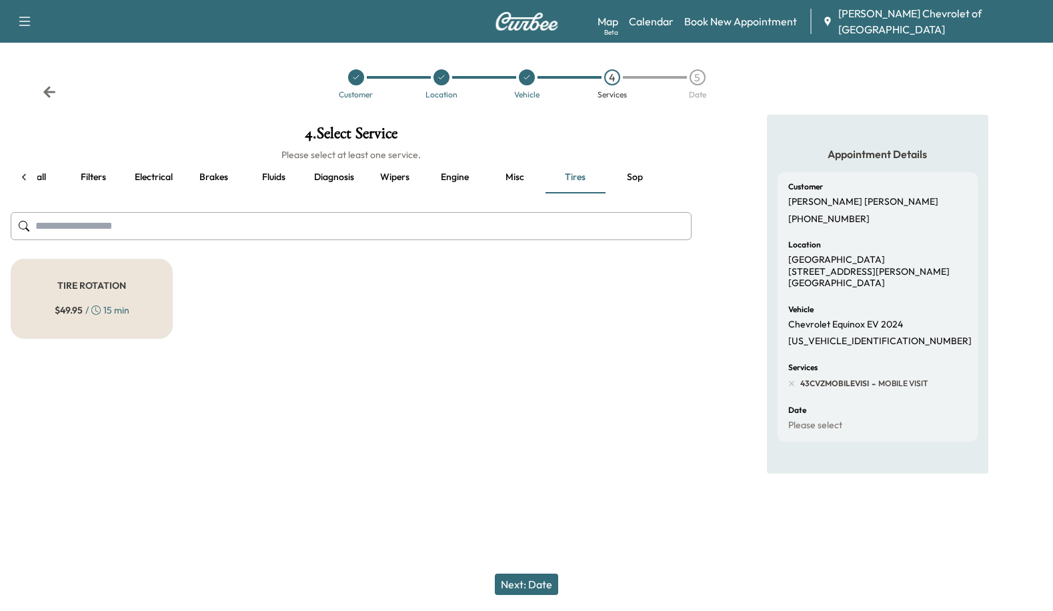
click at [113, 275] on div "TIRE ROTATION $ 49.95 / 15 min" at bounding box center [92, 299] width 162 height 80
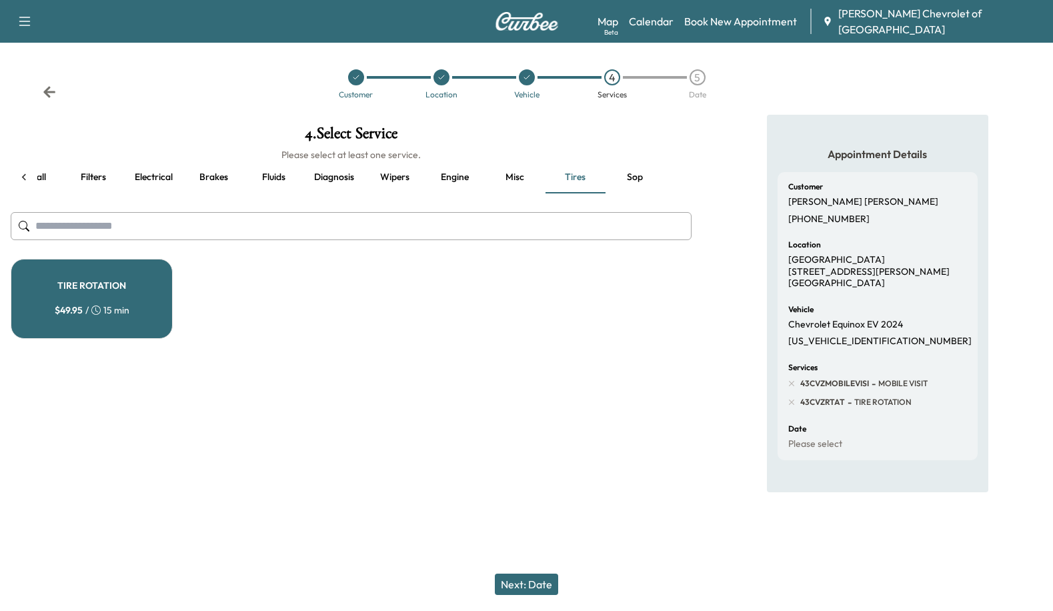
click at [510, 579] on button "Next: Date" at bounding box center [526, 584] width 63 height 21
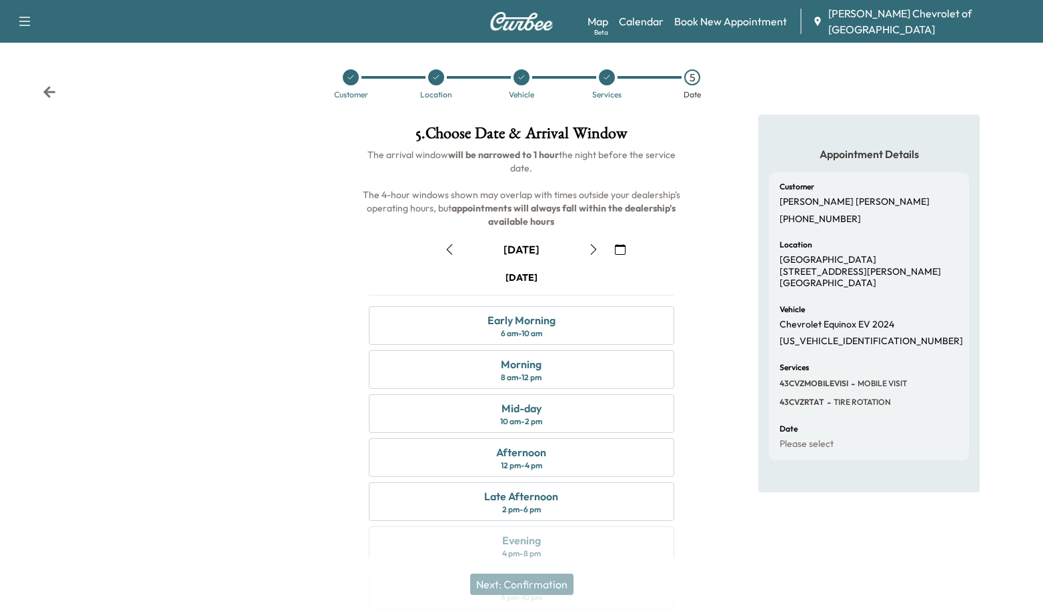
click at [449, 249] on icon "button" at bounding box center [449, 249] width 11 height 11
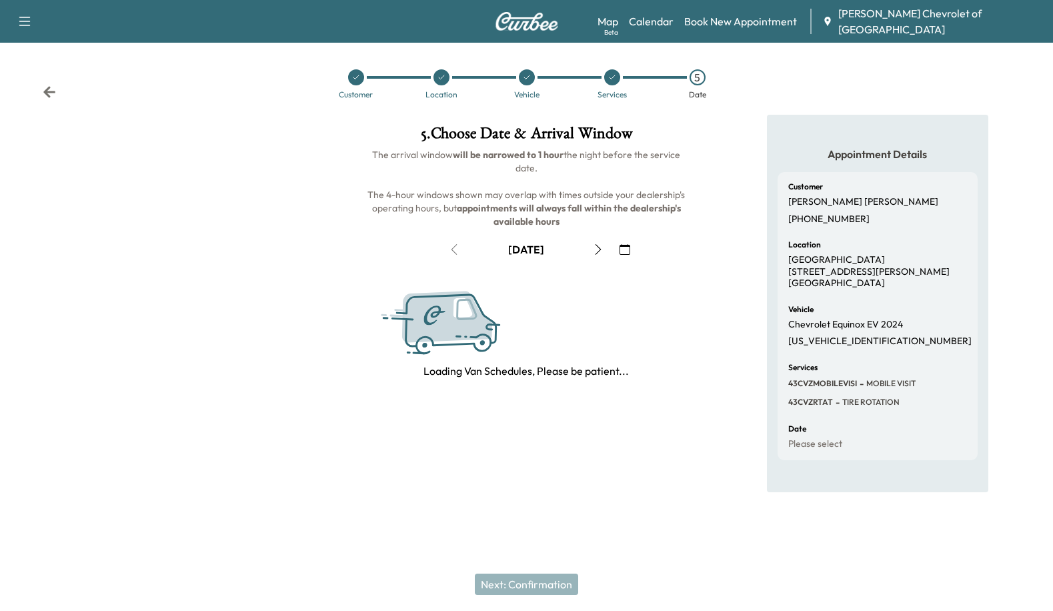
click at [601, 252] on icon "button" at bounding box center [598, 249] width 11 height 11
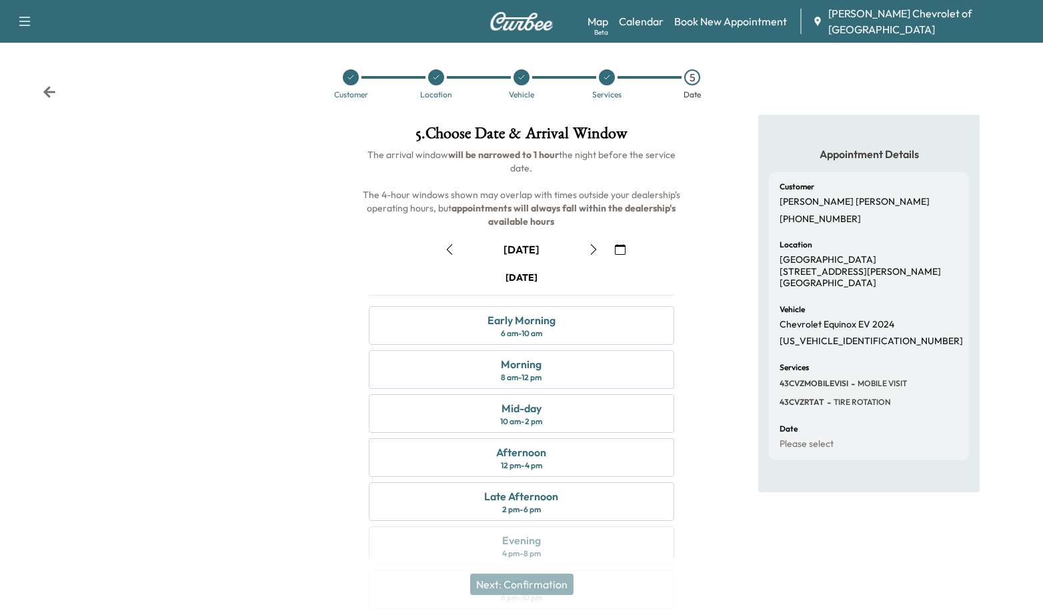
click at [601, 252] on button "button" at bounding box center [593, 249] width 23 height 21
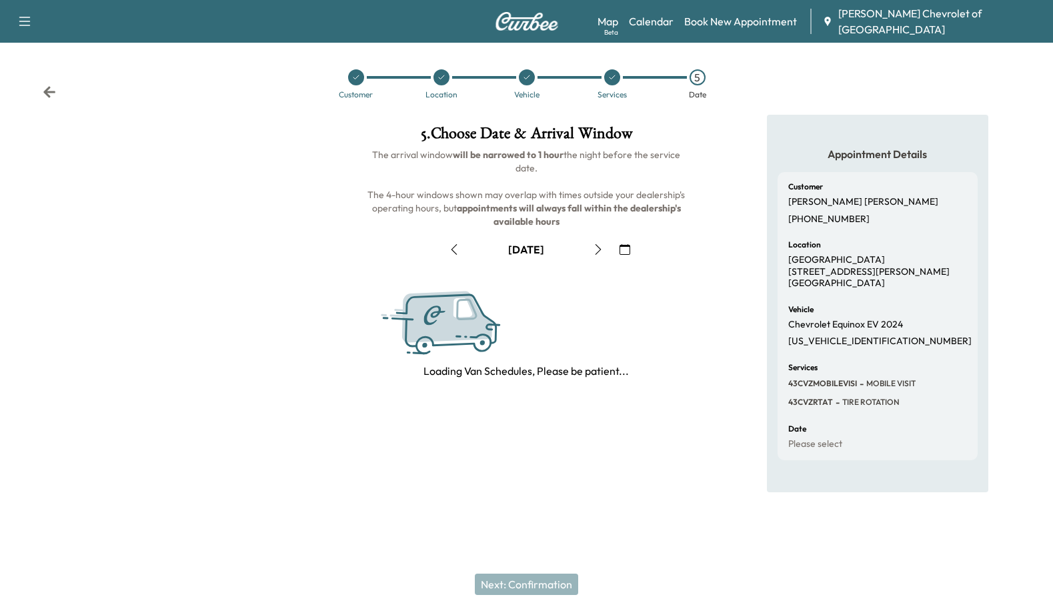
click at [650, 248] on div "[DATE]" at bounding box center [525, 249] width 329 height 21
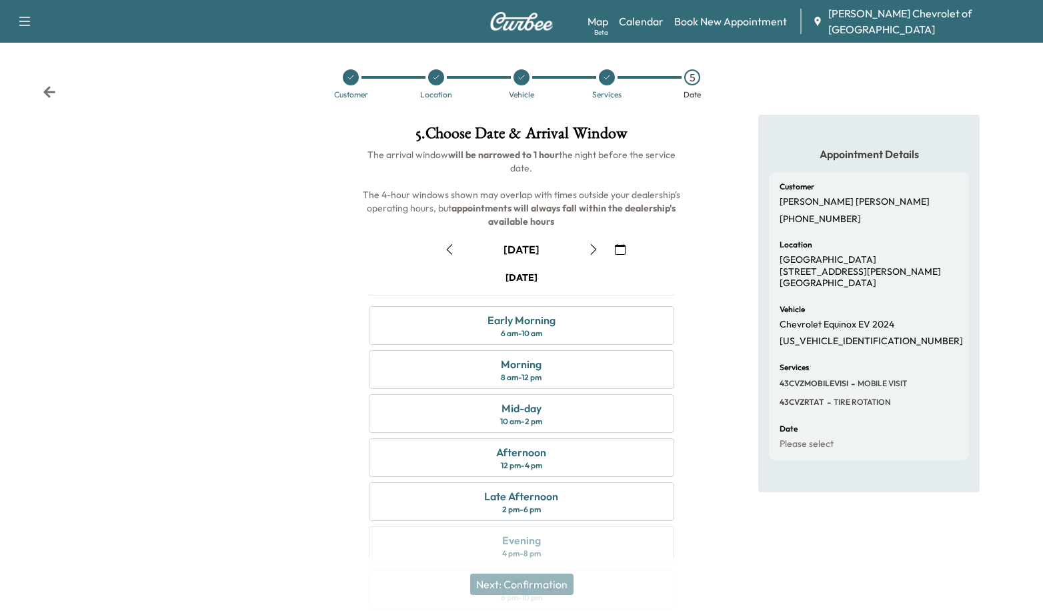
drag, startPoint x: 637, startPoint y: 250, endPoint x: 624, endPoint y: 252, distance: 12.8
click at [636, 250] on div "[DATE]" at bounding box center [521, 249] width 326 height 21
click at [624, 252] on icon "button" at bounding box center [620, 249] width 11 height 11
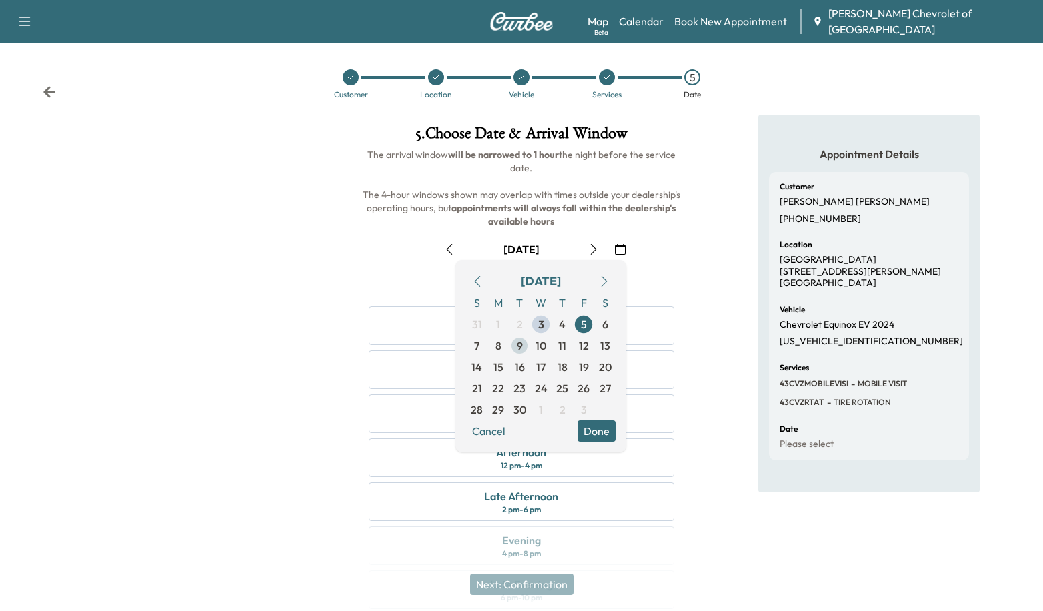
click at [522, 346] on span "9" at bounding box center [520, 345] width 6 height 16
click at [602, 432] on button "Done" at bounding box center [597, 430] width 38 height 21
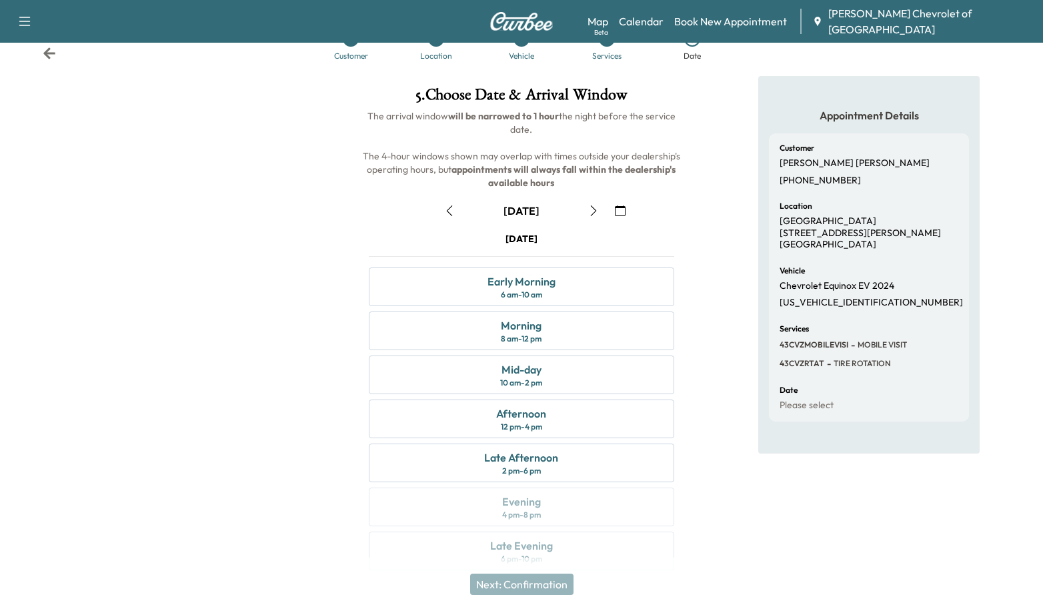
scroll to position [57, 0]
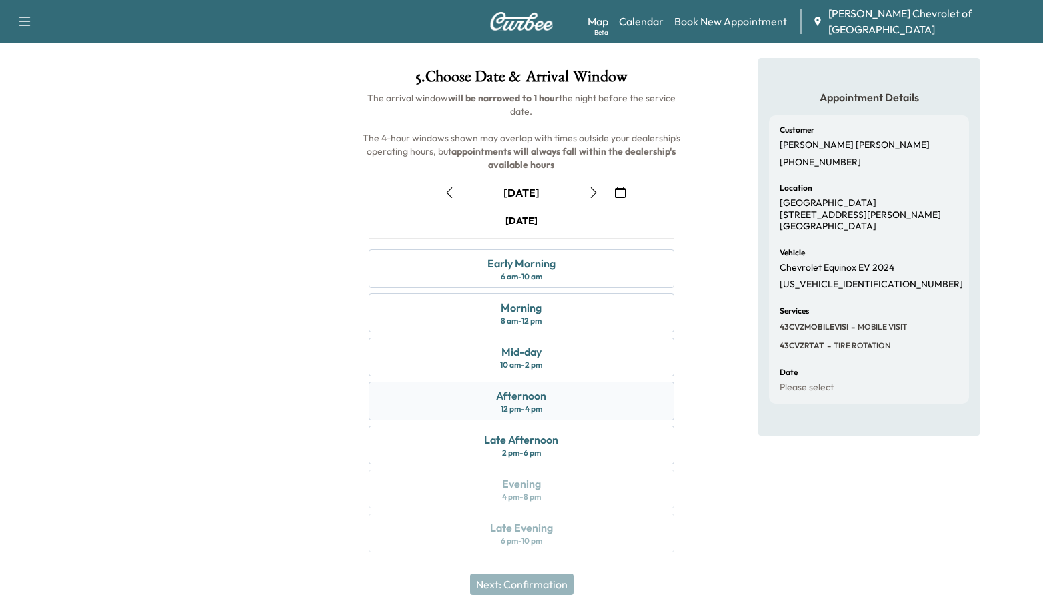
click at [525, 398] on div "Afternoon" at bounding box center [521, 396] width 50 height 16
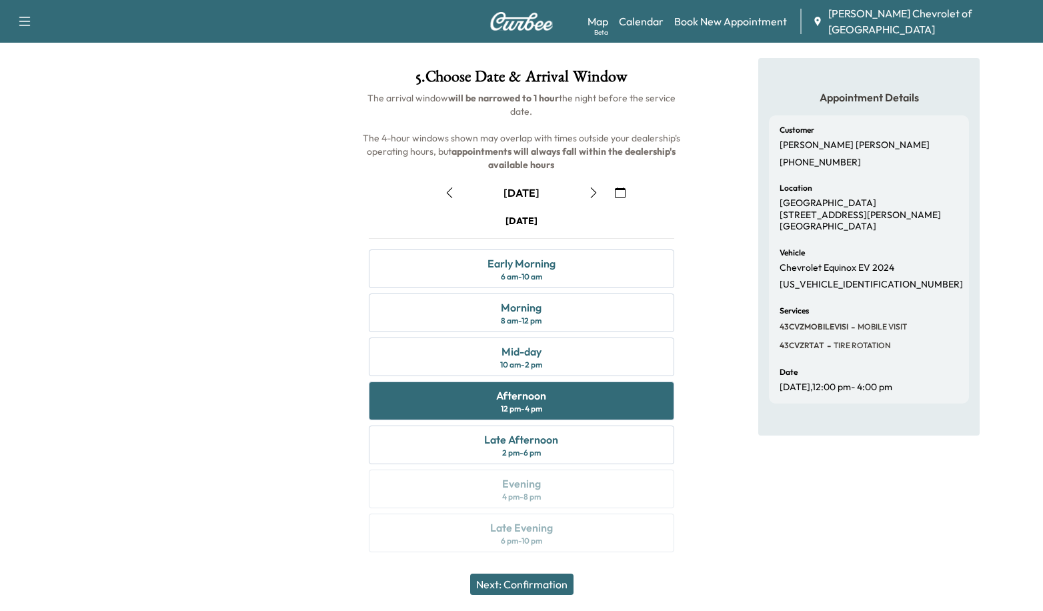
click at [526, 584] on button "Next: Confirmation" at bounding box center [521, 584] width 103 height 21
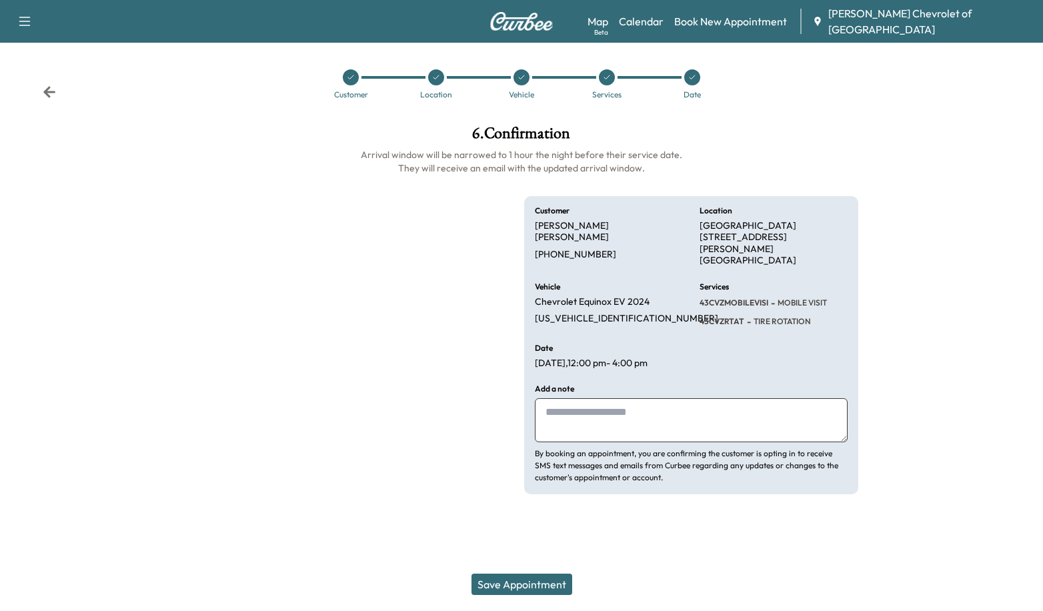
scroll to position [0, 0]
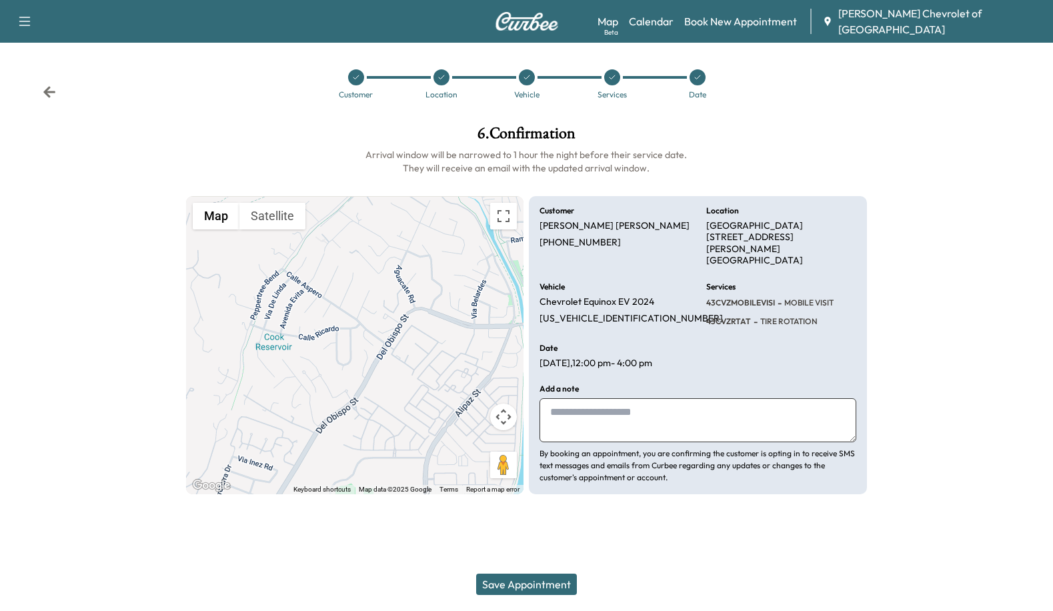
click at [591, 411] on textarea at bounding box center [698, 420] width 316 height 44
drag, startPoint x: 634, startPoint y: 390, endPoint x: 501, endPoint y: 392, distance: 132.7
click at [501, 392] on div "← Move left → Move right ↑ Move up ↓ Move down + Zoom in - Zoom out Home Jump l…" at bounding box center [526, 345] width 681 height 299
type textarea "**********"
click at [522, 582] on button "Save Appointment" at bounding box center [526, 584] width 101 height 21
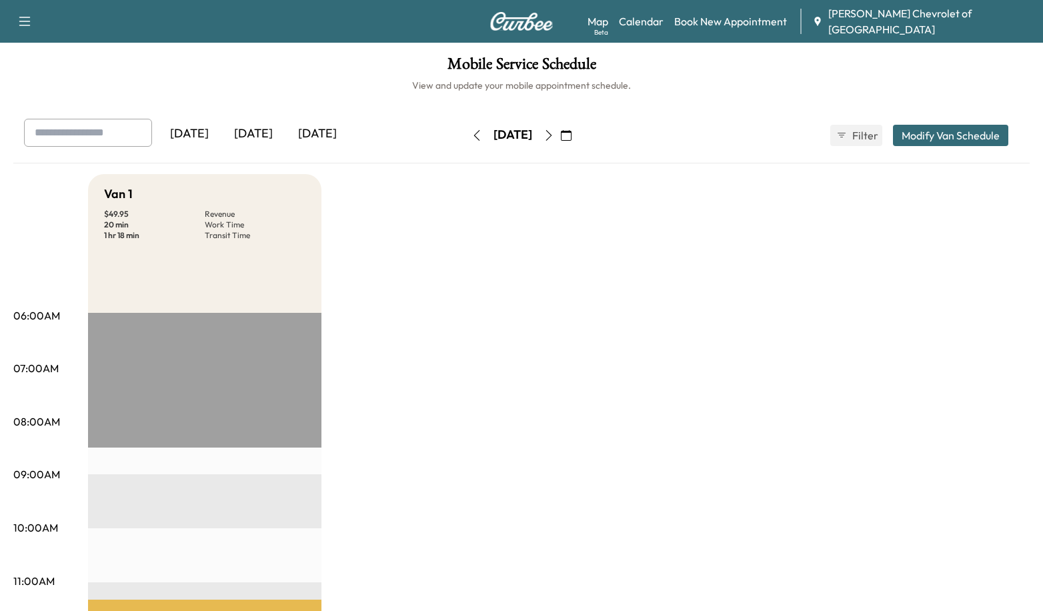
drag, startPoint x: 484, startPoint y: 395, endPoint x: 477, endPoint y: 382, distance: 15.2
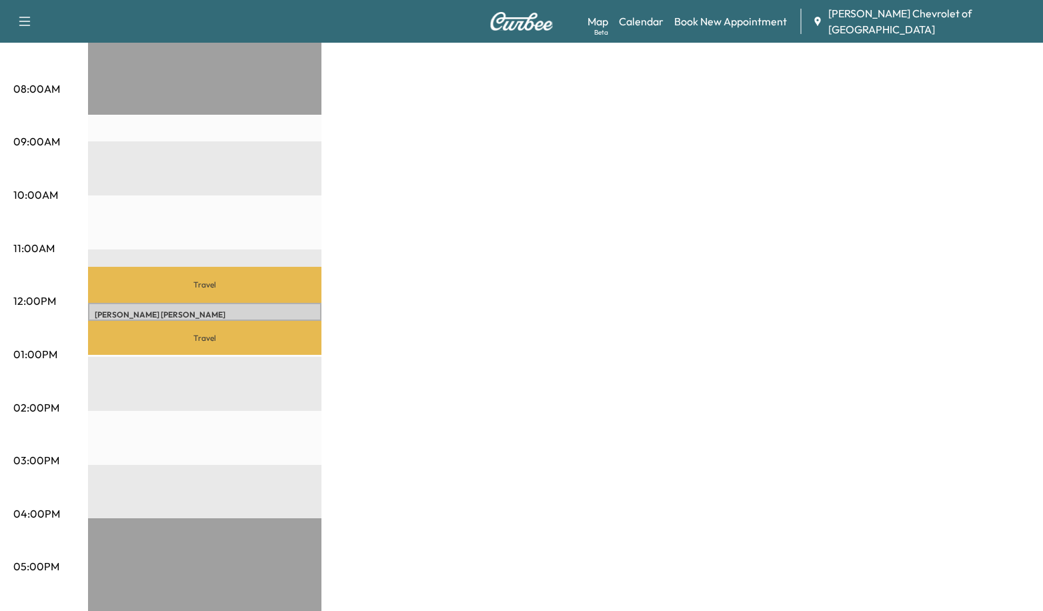
scroll to position [333, 0]
click at [668, 263] on div "Van 1 $ 49.95 Revenue 20 min Work Time 1 hr 18 min Transit Time Travel [PERSON_…" at bounding box center [559, 341] width 942 height 1000
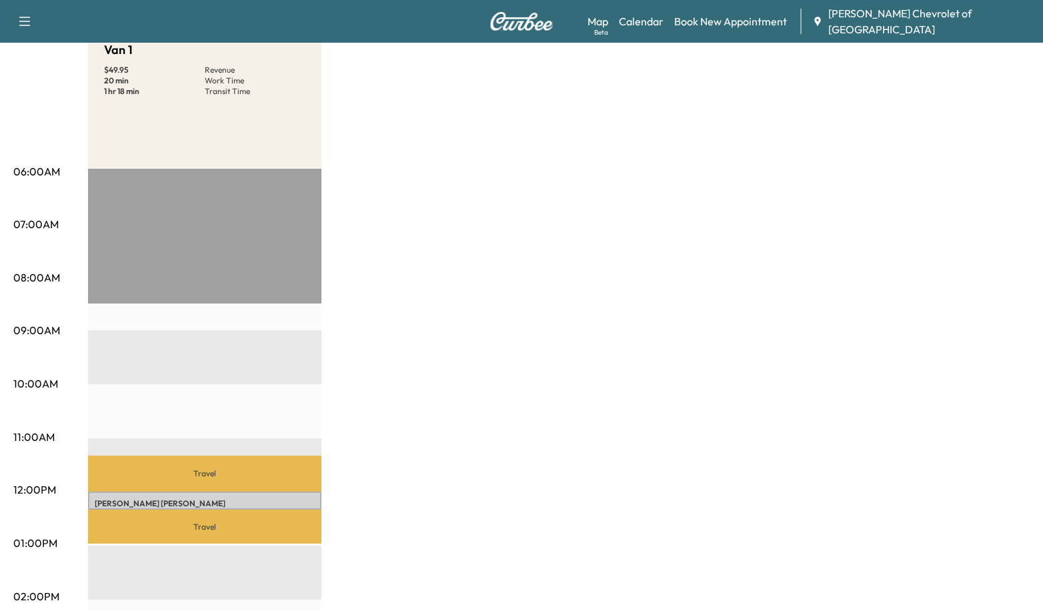
scroll to position [67, 0]
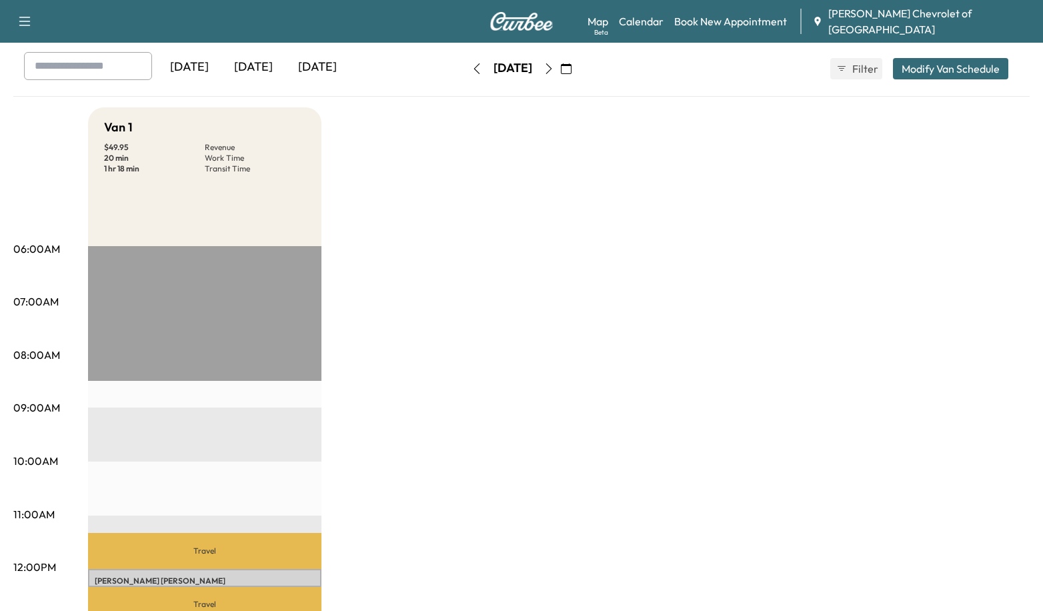
click at [678, 211] on div "Van 1 $ 49.95 Revenue 20 min Work Time 1 hr 18 min Transit Time Travel [PERSON_…" at bounding box center [559, 607] width 942 height 1000
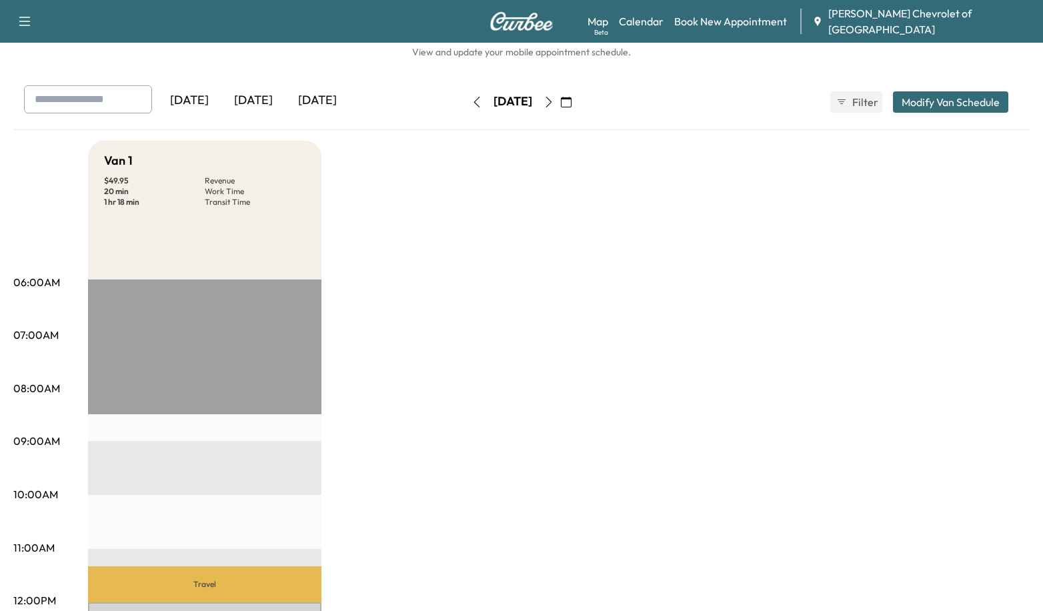
scroll to position [0, 0]
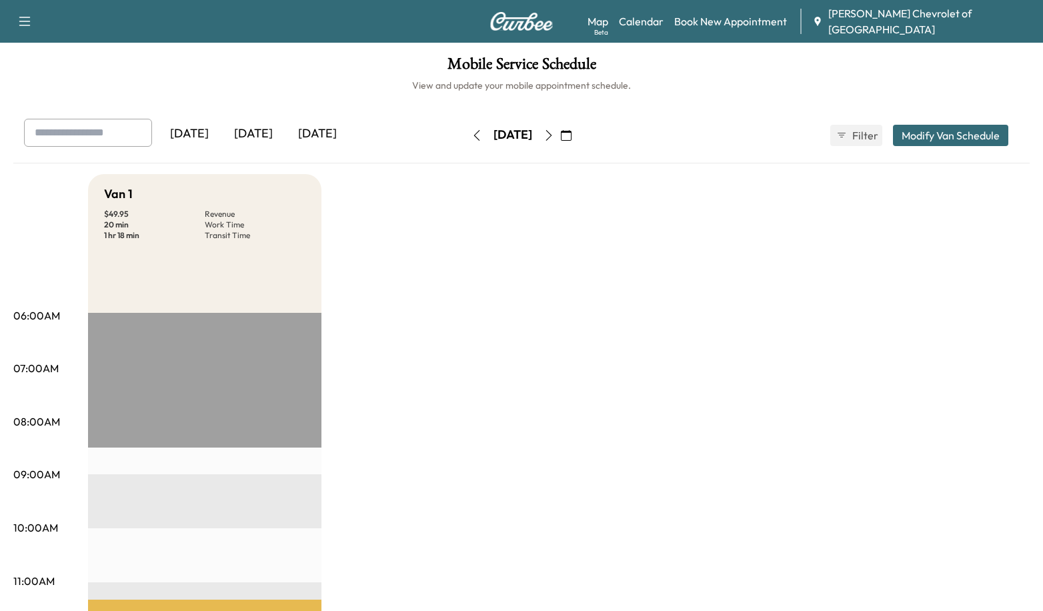
drag, startPoint x: 644, startPoint y: 419, endPoint x: 533, endPoint y: 337, distance: 138.3
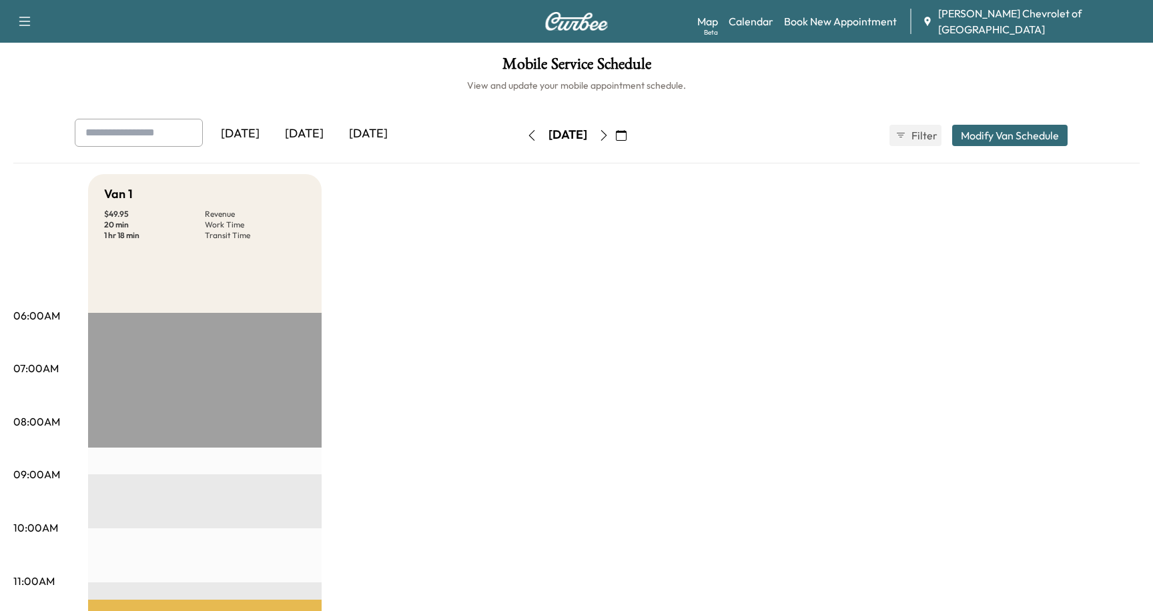
drag, startPoint x: 810, startPoint y: 353, endPoint x: 425, endPoint y: 2, distance: 521.7
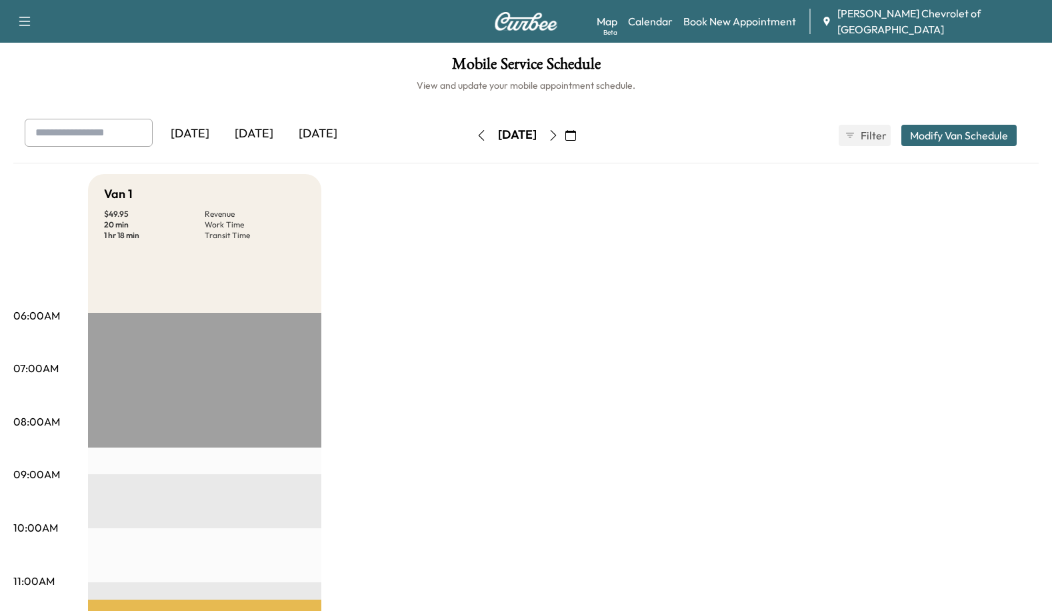
drag, startPoint x: 434, startPoint y: 314, endPoint x: 377, endPoint y: 236, distance: 96.5
drag, startPoint x: 551, startPoint y: 327, endPoint x: 508, endPoint y: 286, distance: 59.4
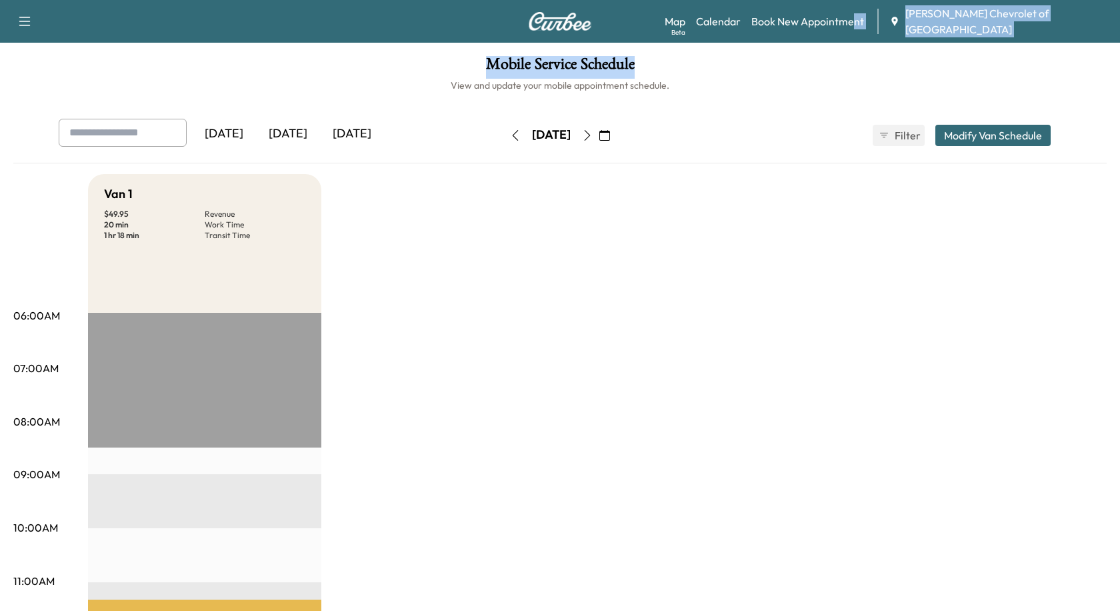
click at [889, 40] on div "Support Log Out Map Beta Calendar Book New Appointment [PERSON_NAME] Chevrolet …" at bounding box center [560, 594] width 1120 height 1188
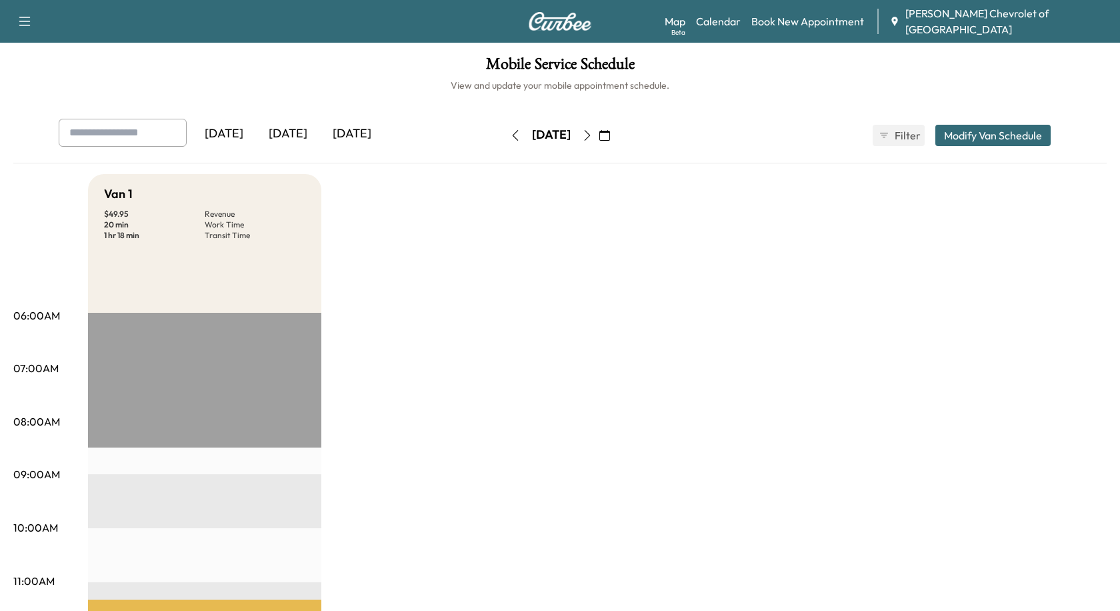
drag, startPoint x: 619, startPoint y: 295, endPoint x: 477, endPoint y: 29, distance: 301.1
drag, startPoint x: 437, startPoint y: 281, endPoint x: 369, endPoint y: 87, distance: 206.3
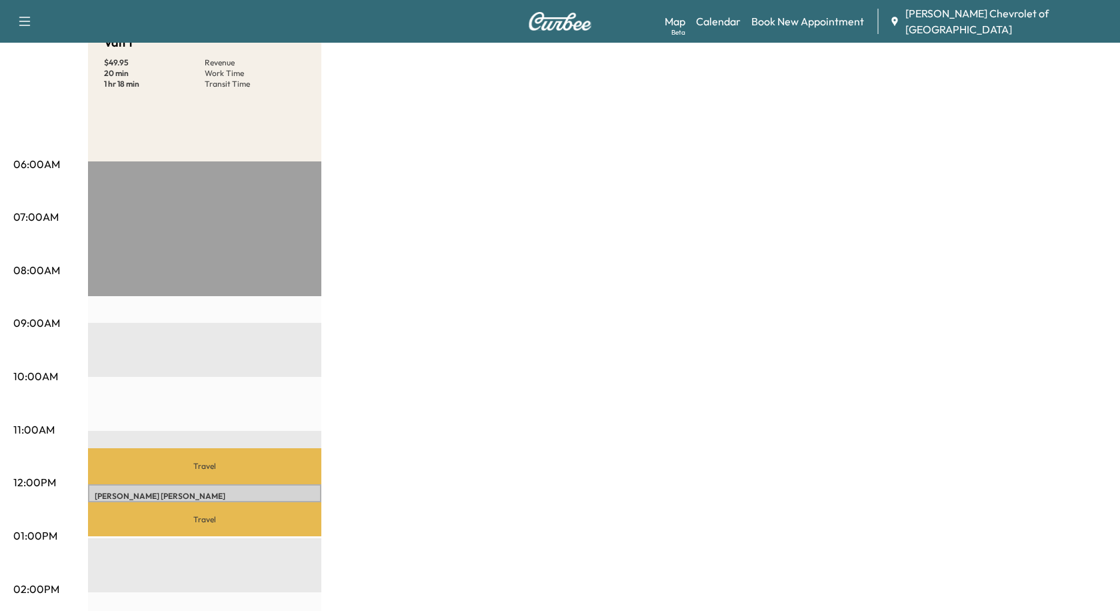
scroll to position [400, 0]
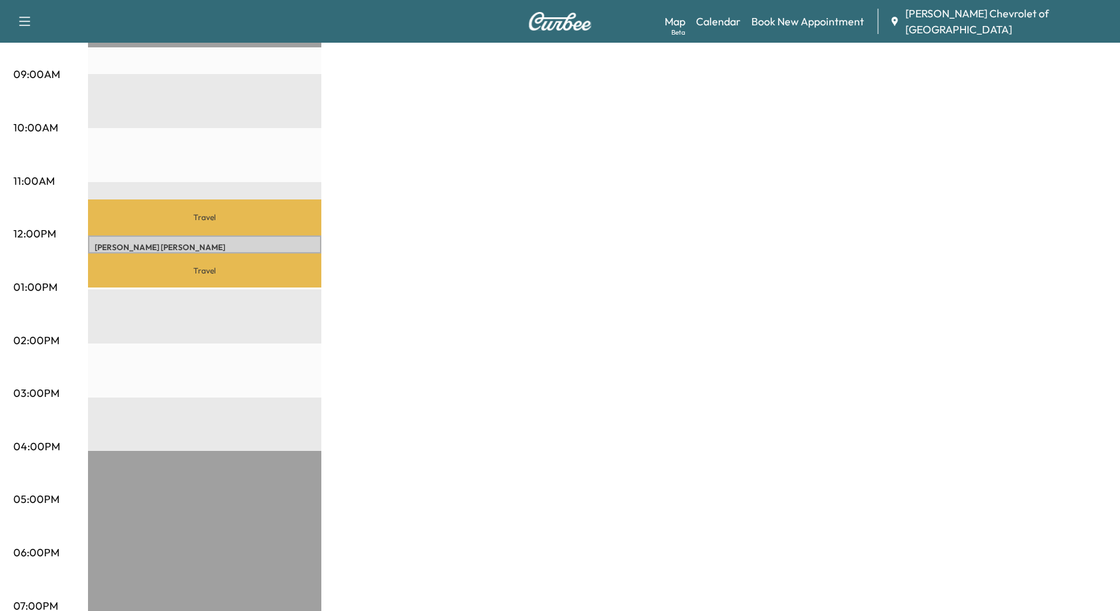
click at [576, 301] on div "Van 1 $ 49.95 Revenue 20 min Work Time 1 hr 18 min Transit Time Travel [PERSON_…" at bounding box center [597, 274] width 1019 height 1000
drag, startPoint x: 645, startPoint y: 317, endPoint x: 586, endPoint y: 147, distance: 179.3
click at [644, 309] on div "Van 1 $ 49.95 Revenue 20 min Work Time 1 hr 18 min Transit Time Travel [PERSON_…" at bounding box center [597, 274] width 1019 height 1000
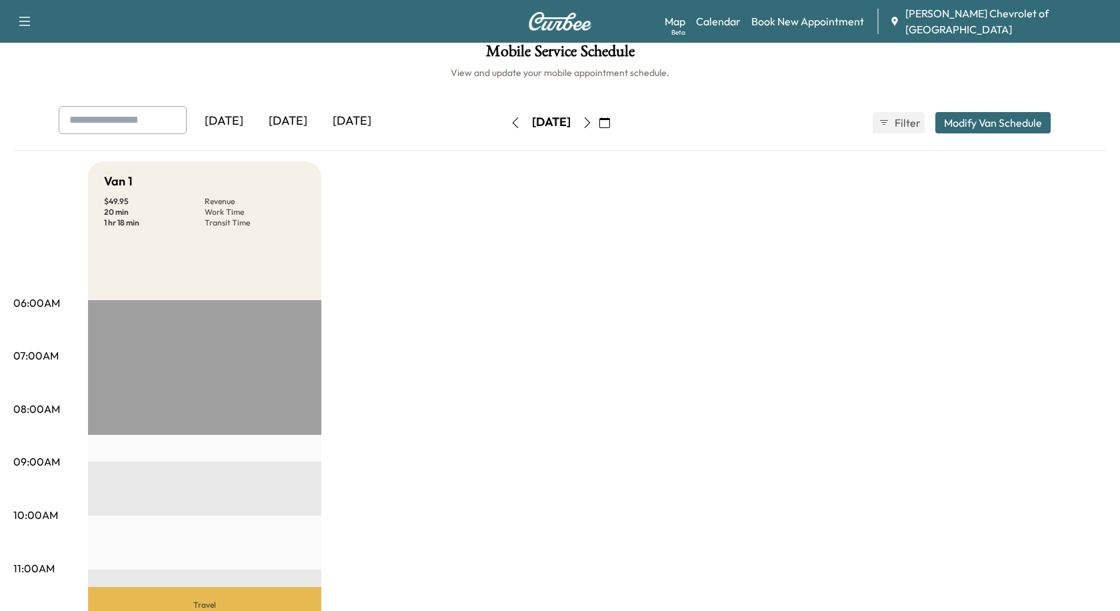
scroll to position [0, 0]
